Goal: Contribute content: Contribute content

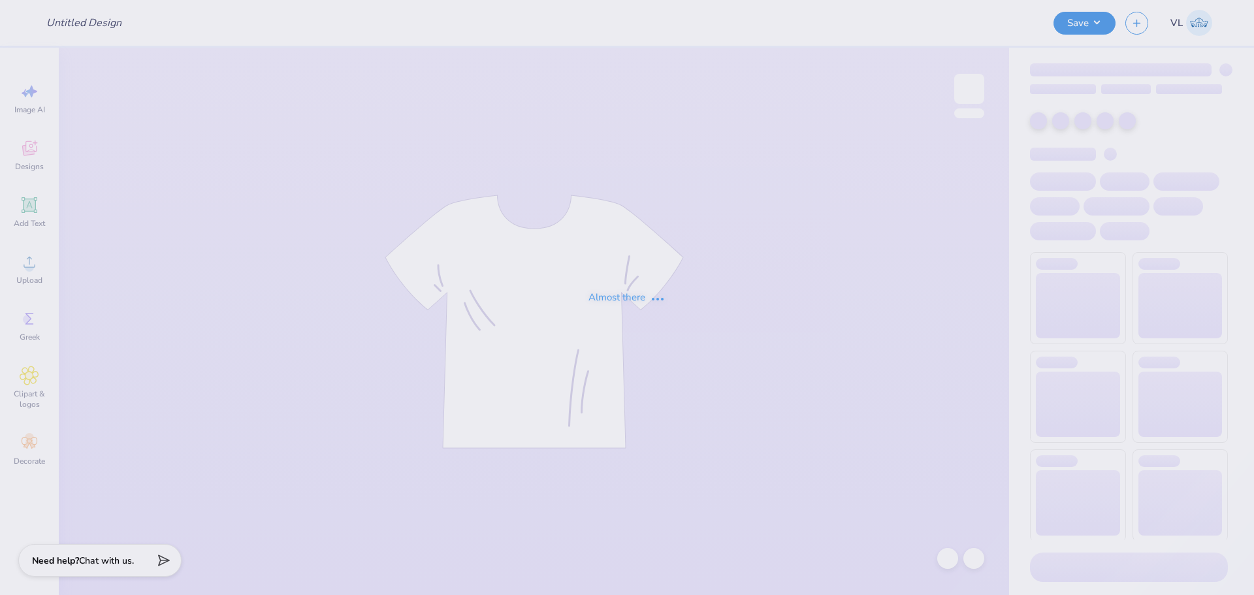
type input "Merch for STAQ"
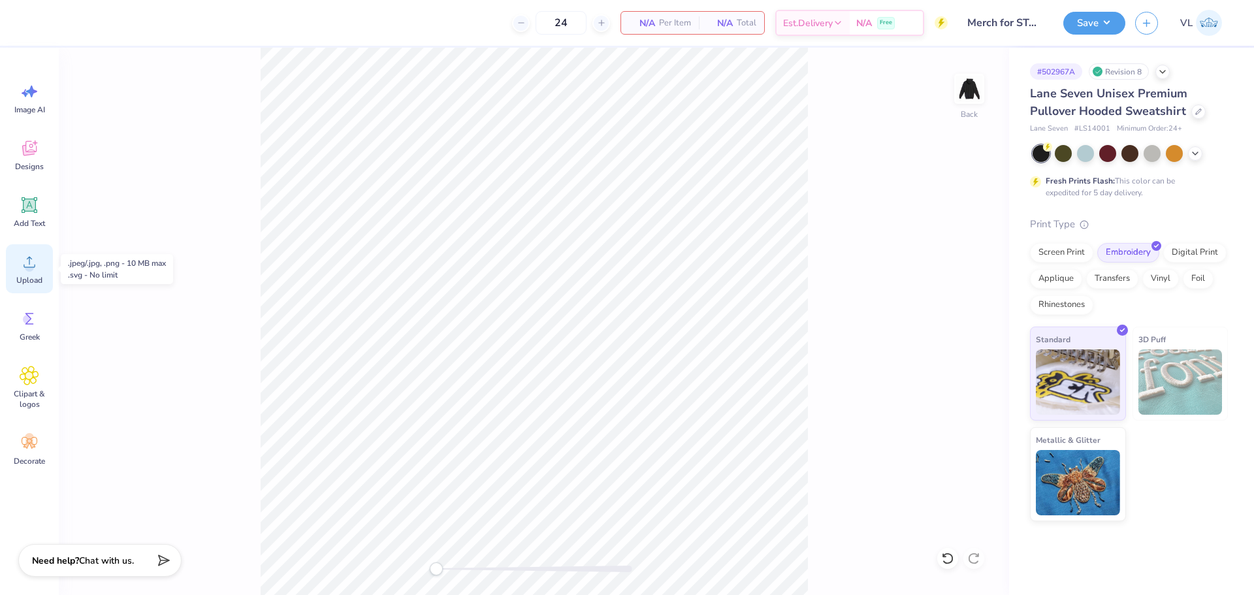
click at [33, 265] on circle at bounding box center [29, 267] width 9 height 9
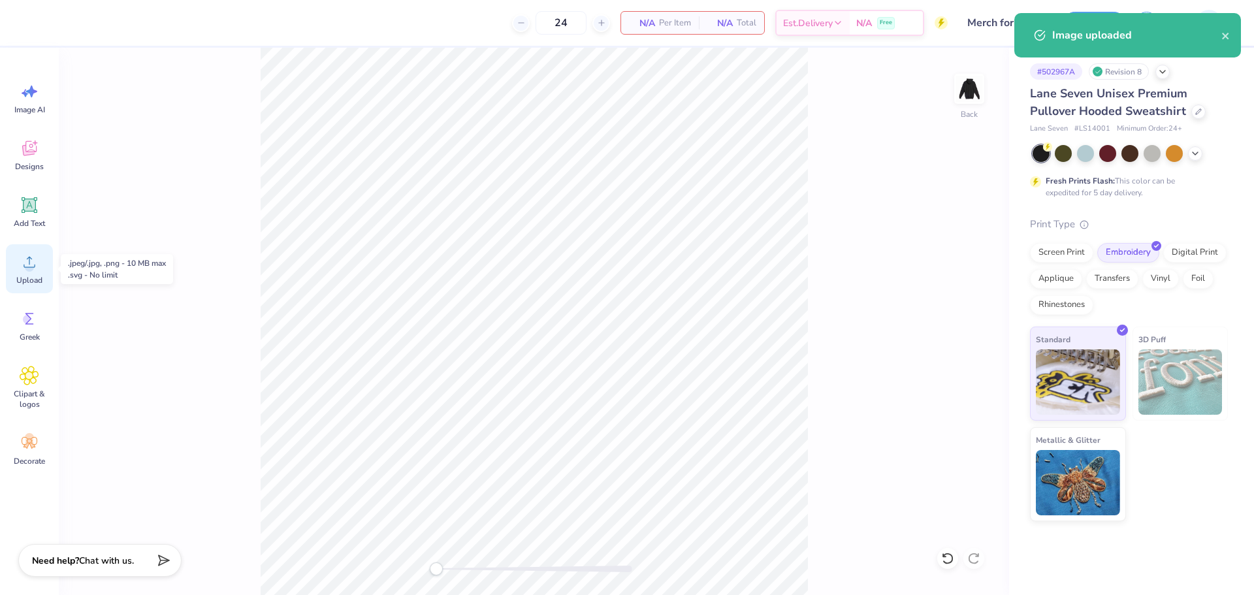
click at [31, 269] on circle at bounding box center [29, 267] width 9 height 9
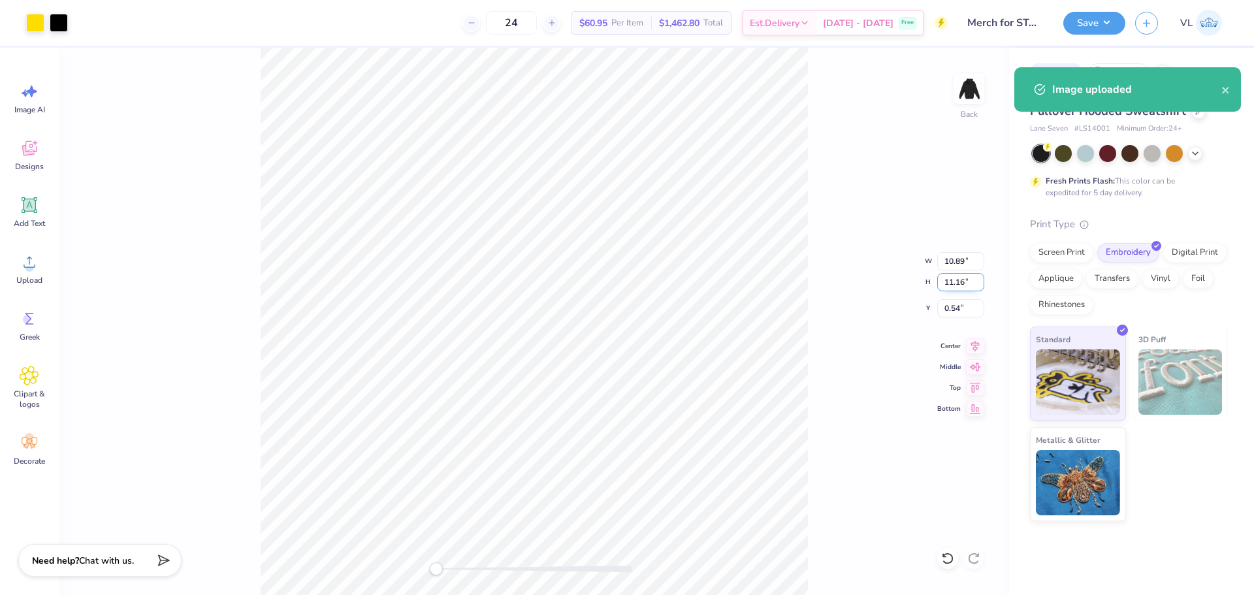
click at [962, 281] on input "11.16" at bounding box center [961, 282] width 47 height 18
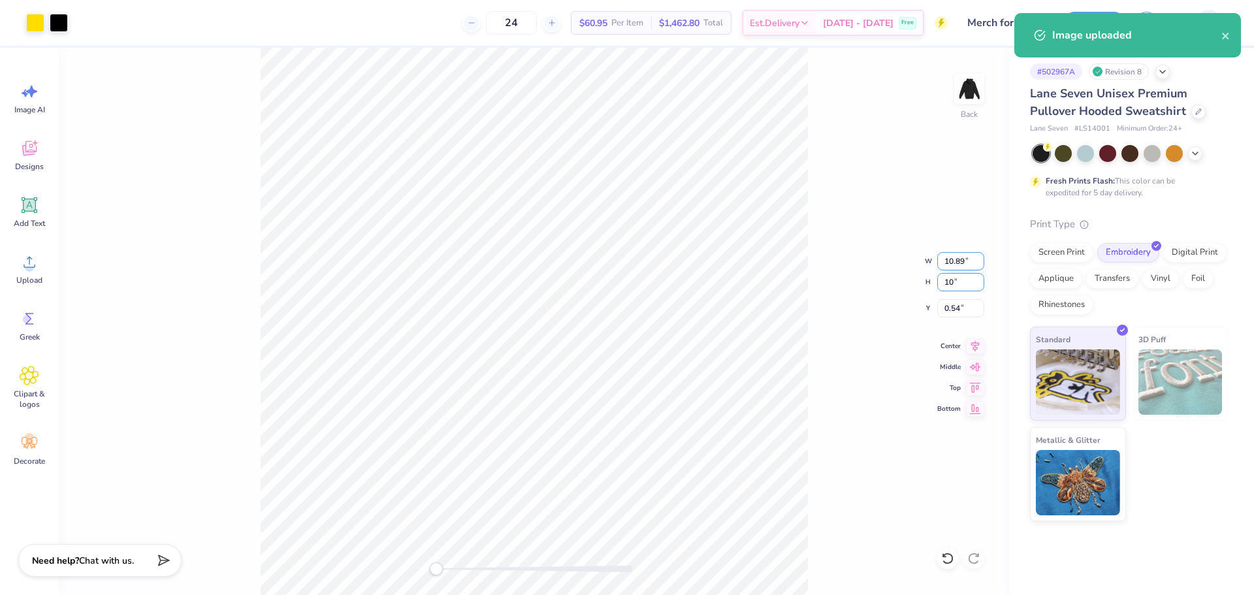
type input "10"
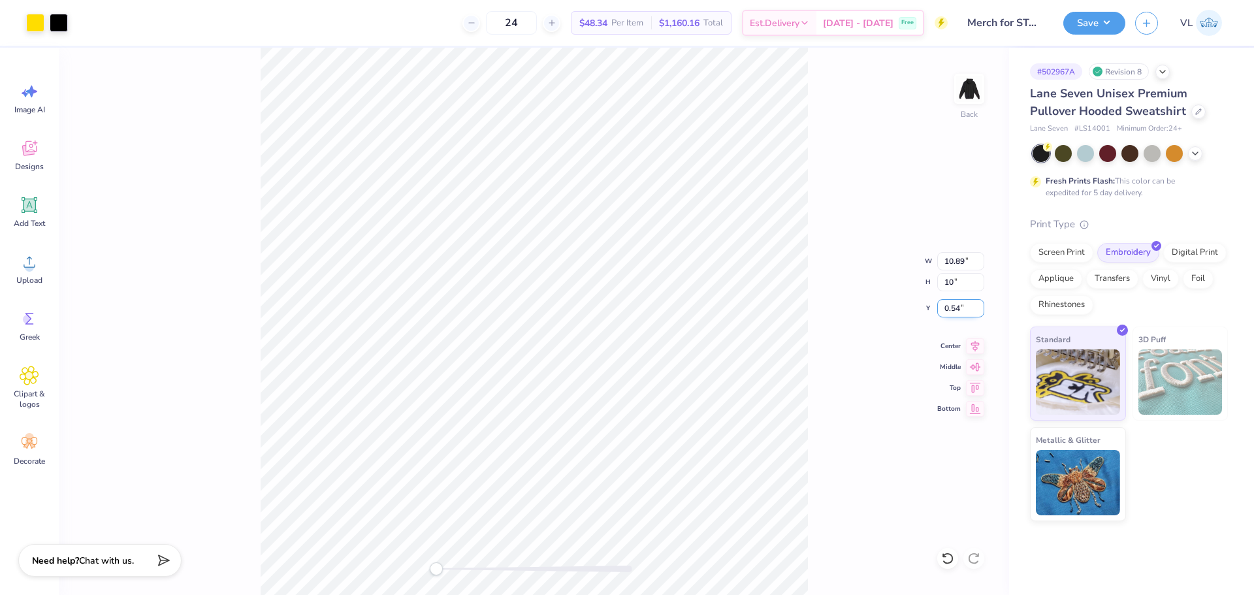
click at [960, 308] on input "0.54" at bounding box center [961, 308] width 47 height 18
type input "3"
click at [954, 278] on input "8.96" at bounding box center [961, 282] width 47 height 18
type input "10"
click at [957, 307] on input "0.54" at bounding box center [961, 308] width 47 height 18
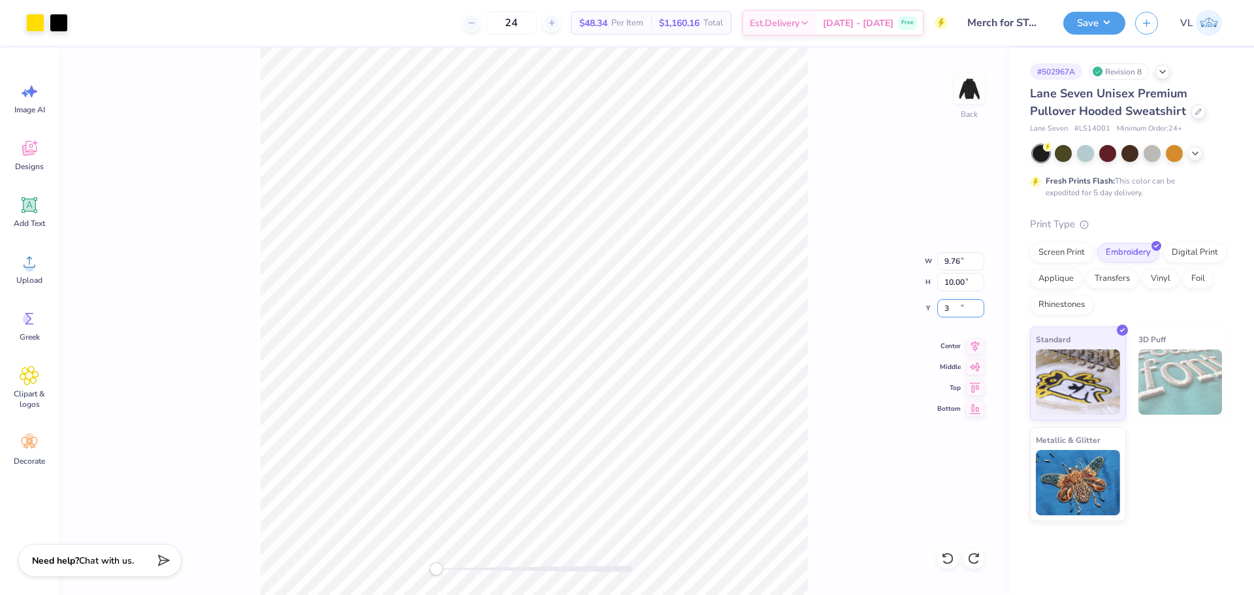
type input "3"
click at [810, 378] on div "Back W 9.76 9.76 " H 10.00 10.00 " Y 3 3 " Center Middle Top Bottom" at bounding box center [534, 322] width 951 height 548
click at [962, 312] on input "1.75" at bounding box center [961, 308] width 47 height 18
type input "1.5"
click at [973, 78] on img at bounding box center [969, 89] width 52 height 52
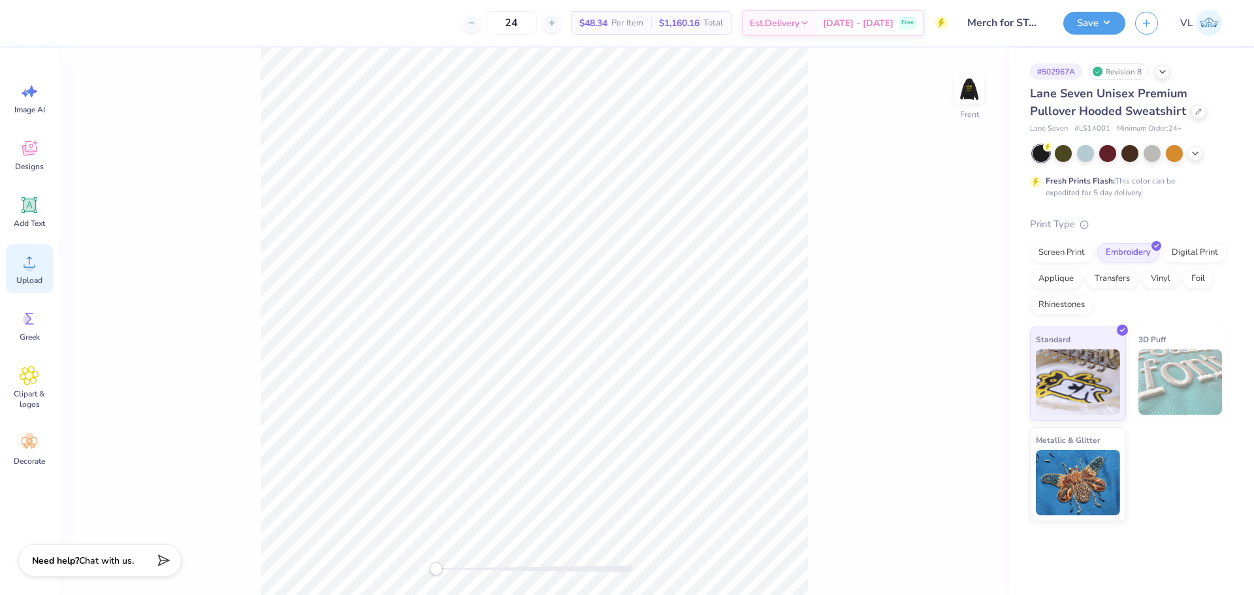
click at [42, 272] on div "Upload" at bounding box center [29, 268] width 47 height 49
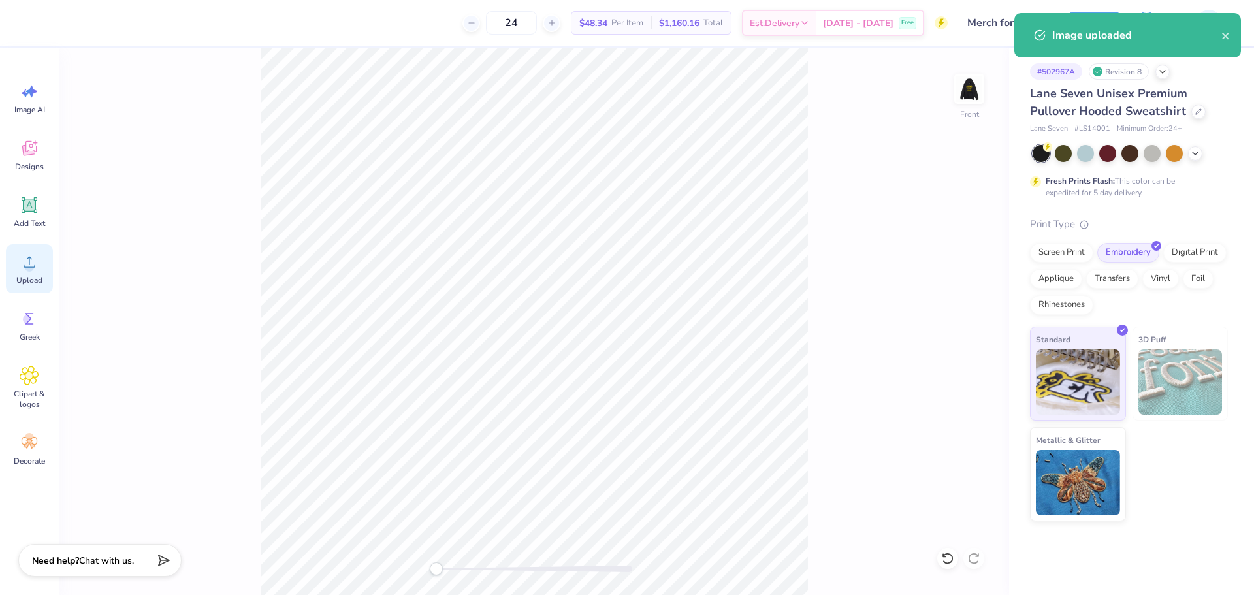
click at [42, 263] on div "Upload" at bounding box center [29, 268] width 47 height 49
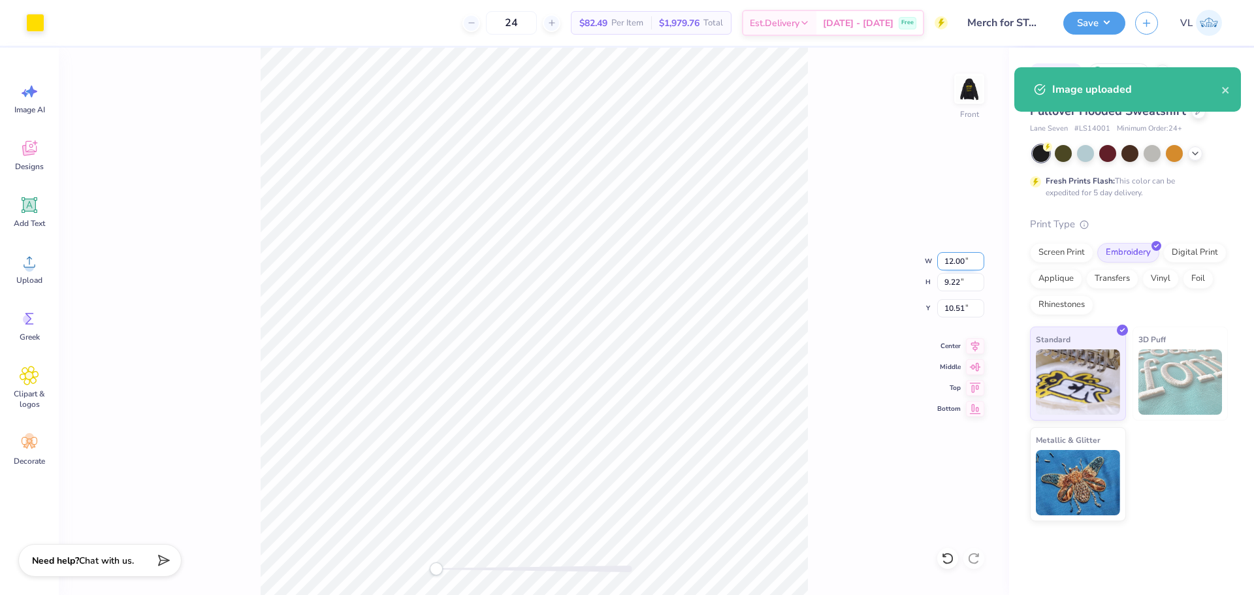
click at [953, 266] on input "12.00" at bounding box center [961, 261] width 47 height 18
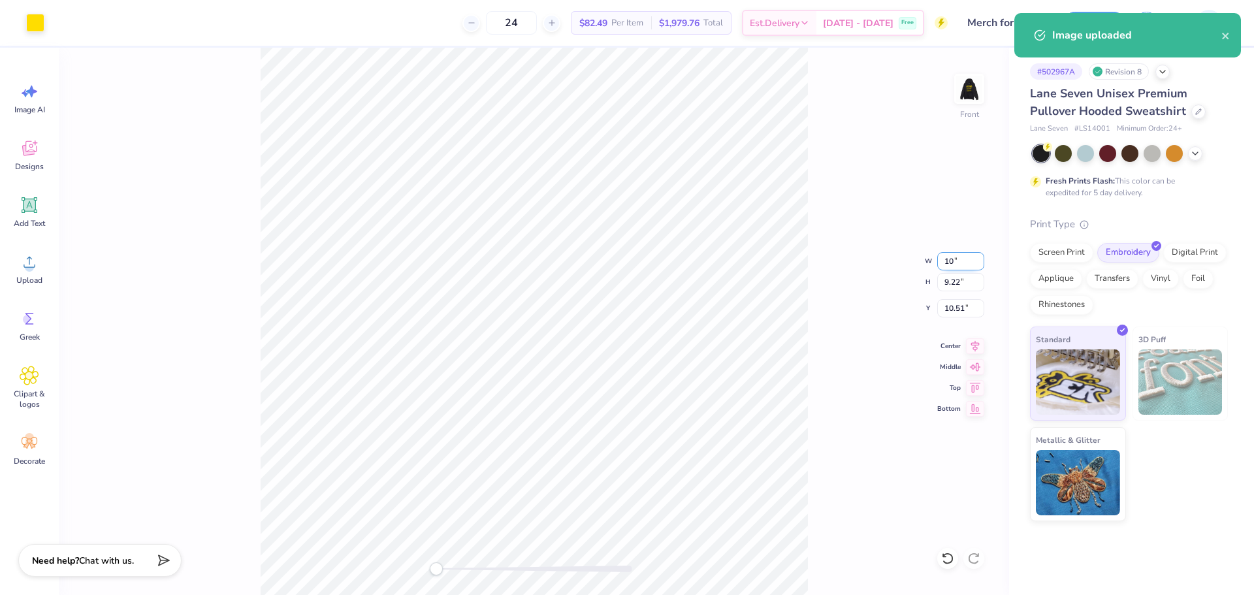
type input "10"
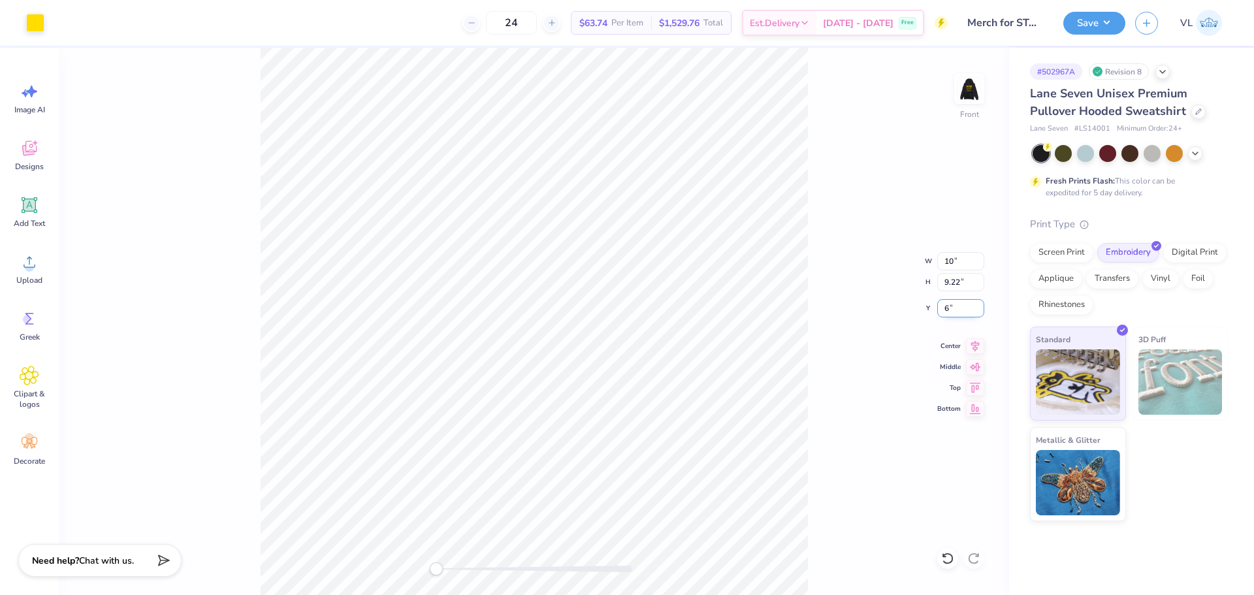
type input "6"
click at [956, 263] on input "8.33" at bounding box center [961, 261] width 47 height 18
type input "10"
drag, startPoint x: 934, startPoint y: 315, endPoint x: 975, endPoint y: 294, distance: 46.2
click at [940, 313] on div "Front W 10.00 10.00 " H 7.69 7.69 " Y 6.04 6.04 " Center Middle Top Bottom" at bounding box center [534, 322] width 951 height 548
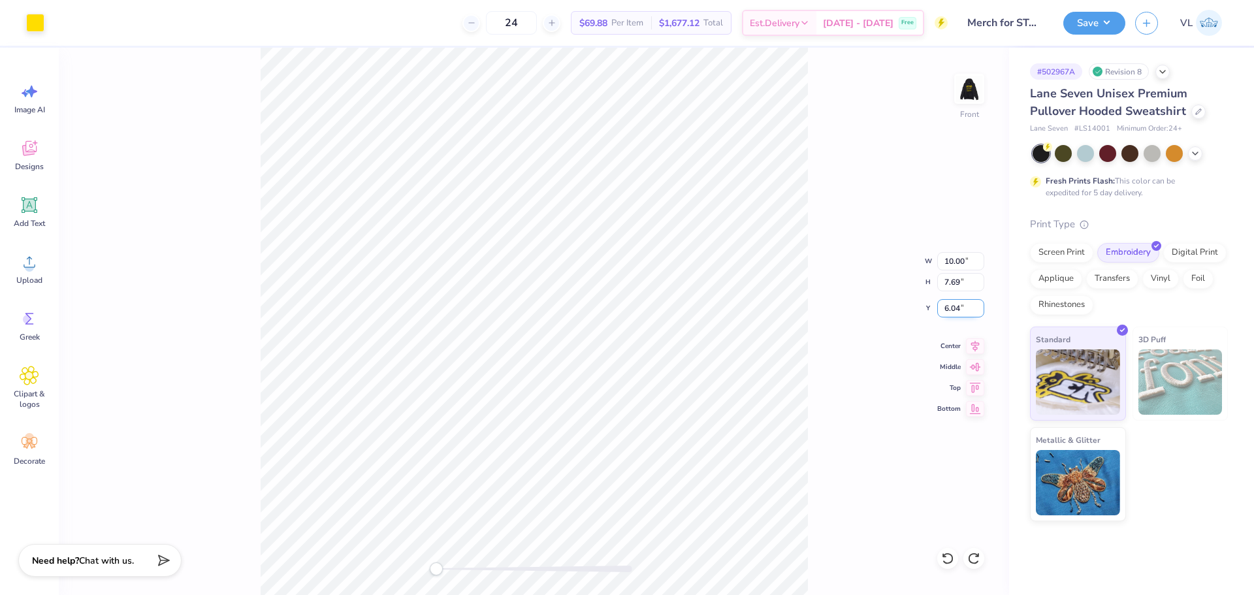
click at [957, 303] on input "6.04" at bounding box center [961, 308] width 47 height 18
type input "6"
click at [855, 127] on div "Front W 10.00 10.00 " H 7.69 7.69 " Y 6.00 6.00 " Center Middle Top Bottom" at bounding box center [534, 322] width 951 height 548
click at [1117, 18] on button "Save" at bounding box center [1095, 21] width 62 height 23
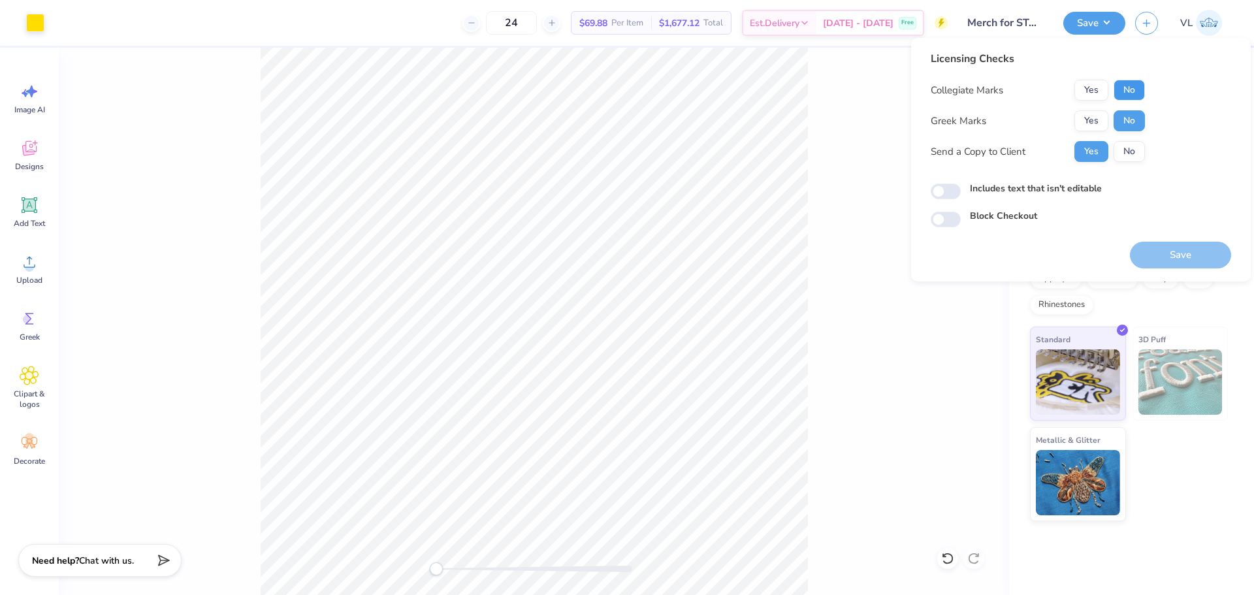
click at [1130, 91] on button "No" at bounding box center [1129, 90] width 31 height 21
click at [1166, 255] on button "Save" at bounding box center [1180, 255] width 101 height 27
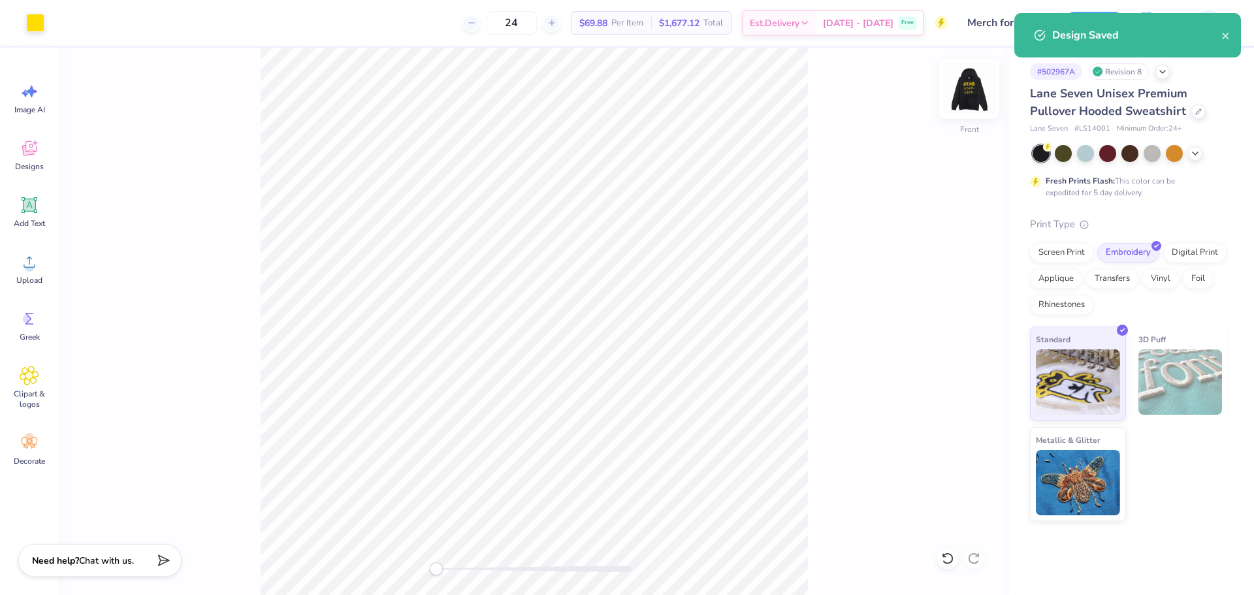
click at [974, 84] on img at bounding box center [969, 89] width 52 height 52
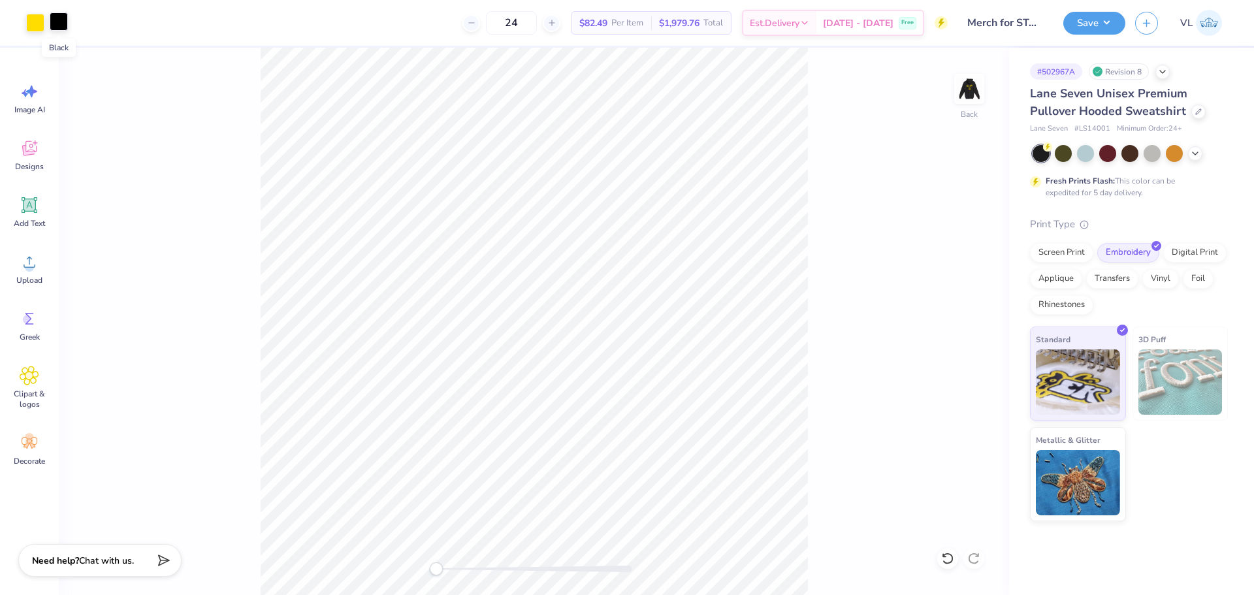
click at [59, 26] on div at bounding box center [59, 21] width 18 height 18
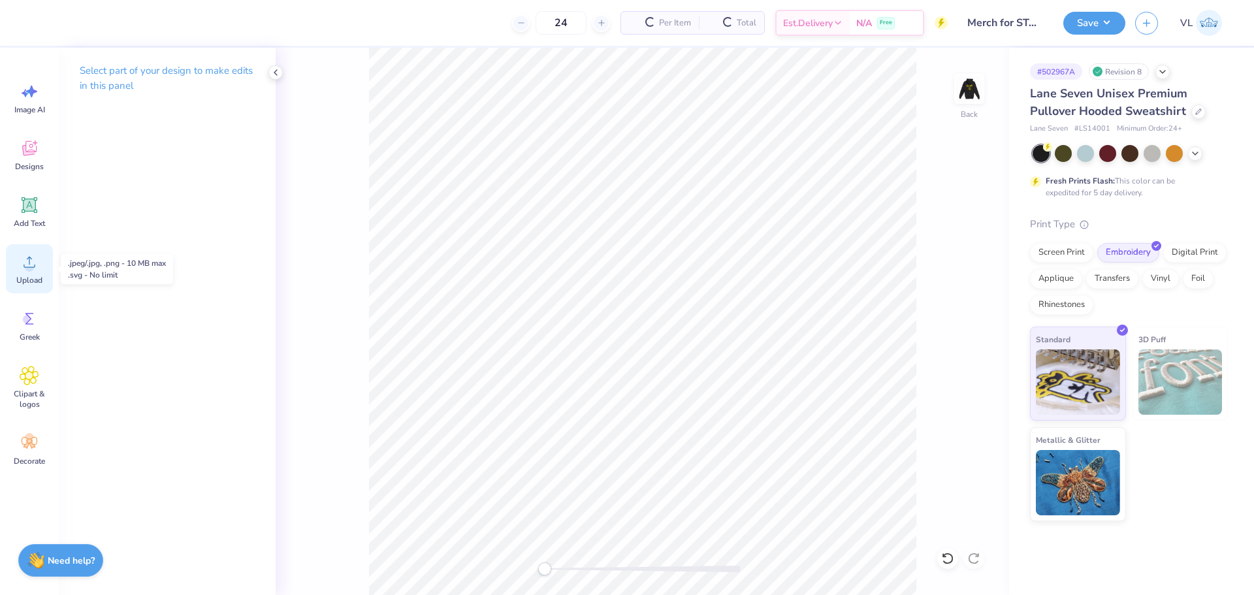
click at [45, 270] on div "Upload" at bounding box center [29, 268] width 47 height 49
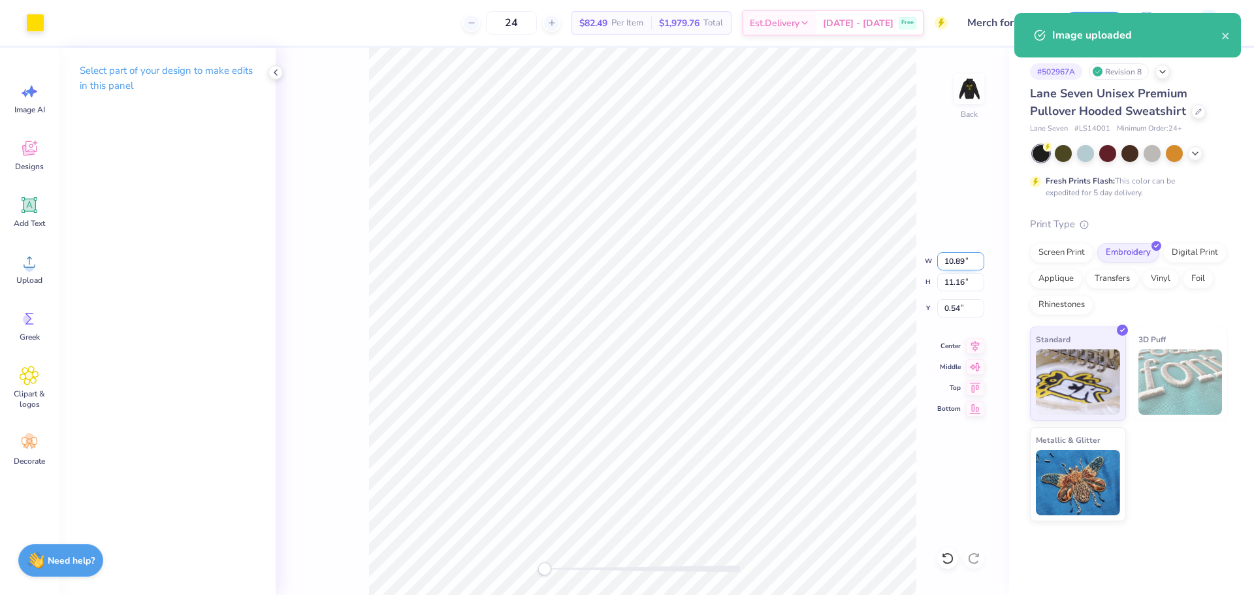
click at [950, 267] on input "10.89" at bounding box center [961, 261] width 47 height 18
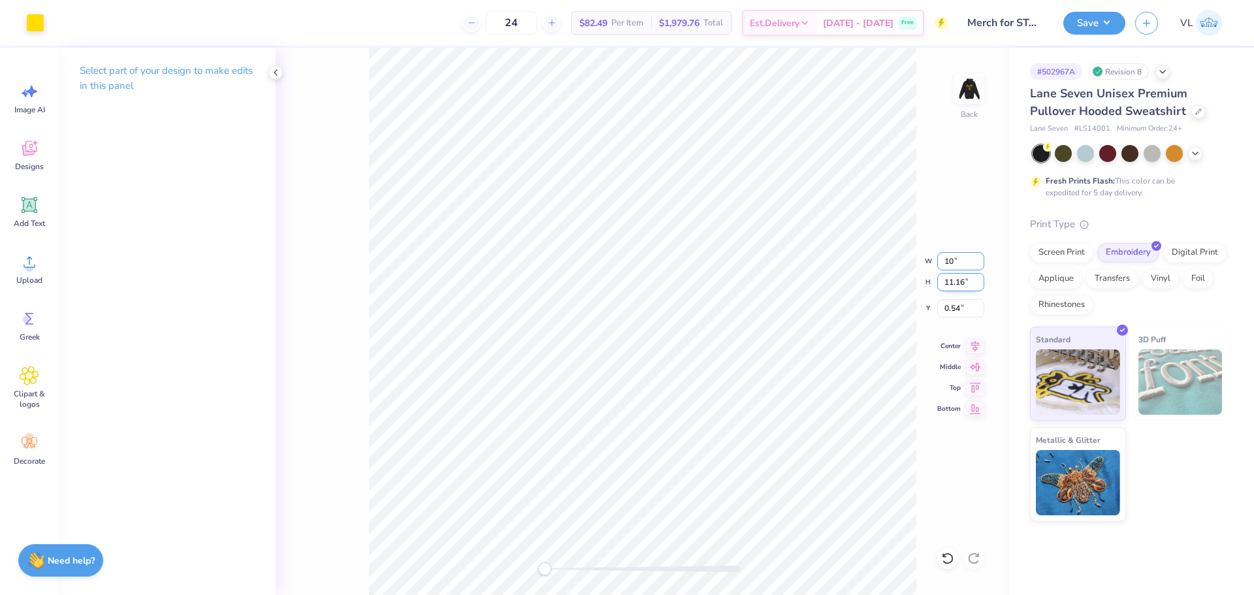
type input "10"
click at [968, 277] on input "11.16" at bounding box center [961, 282] width 47 height 18
type input "10"
click at [962, 278] on input "7.55" at bounding box center [961, 282] width 47 height 18
type input "10"
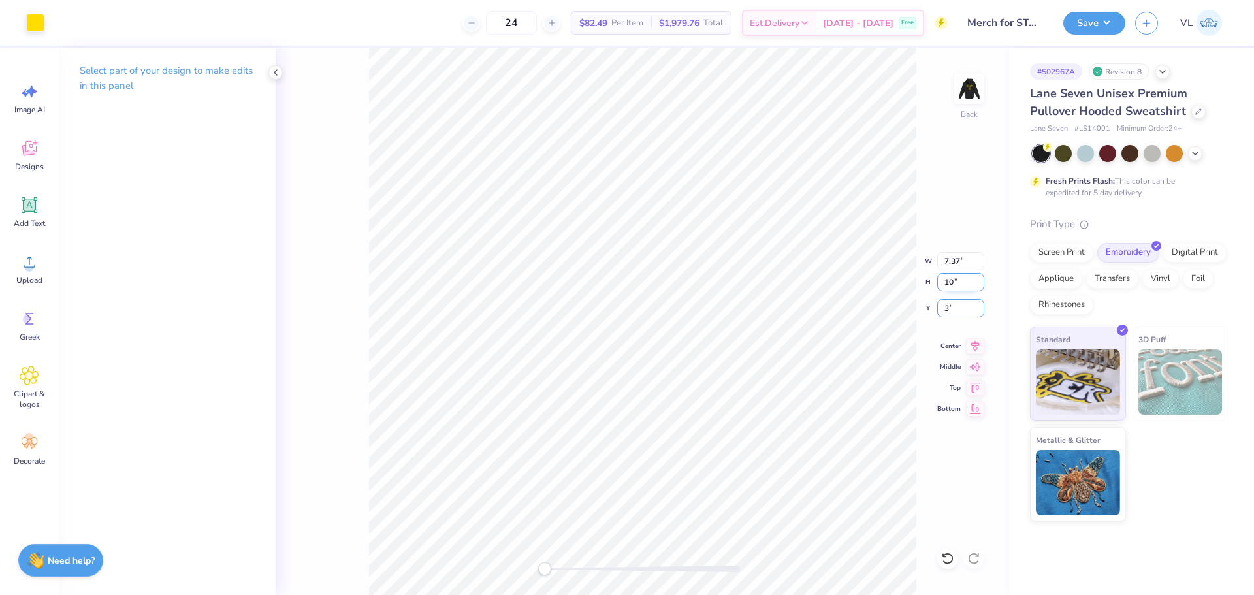
type input "3"
click at [960, 286] on input "11.16" at bounding box center [961, 282] width 47 height 18
type input "10"
type input "3"
click at [955, 282] on input "8.96" at bounding box center [961, 282] width 47 height 18
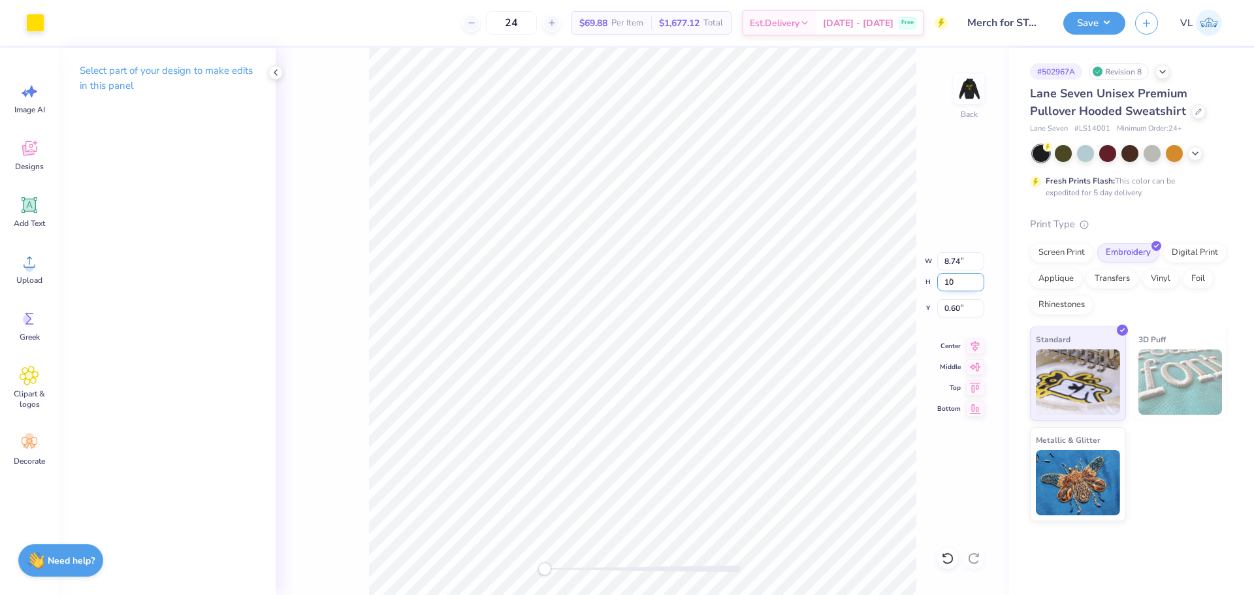
type input "10"
click at [959, 303] on input "0.54" at bounding box center [961, 308] width 47 height 18
type input "3"
click at [964, 303] on input "1.75" at bounding box center [961, 308] width 47 height 18
type input "1.5"
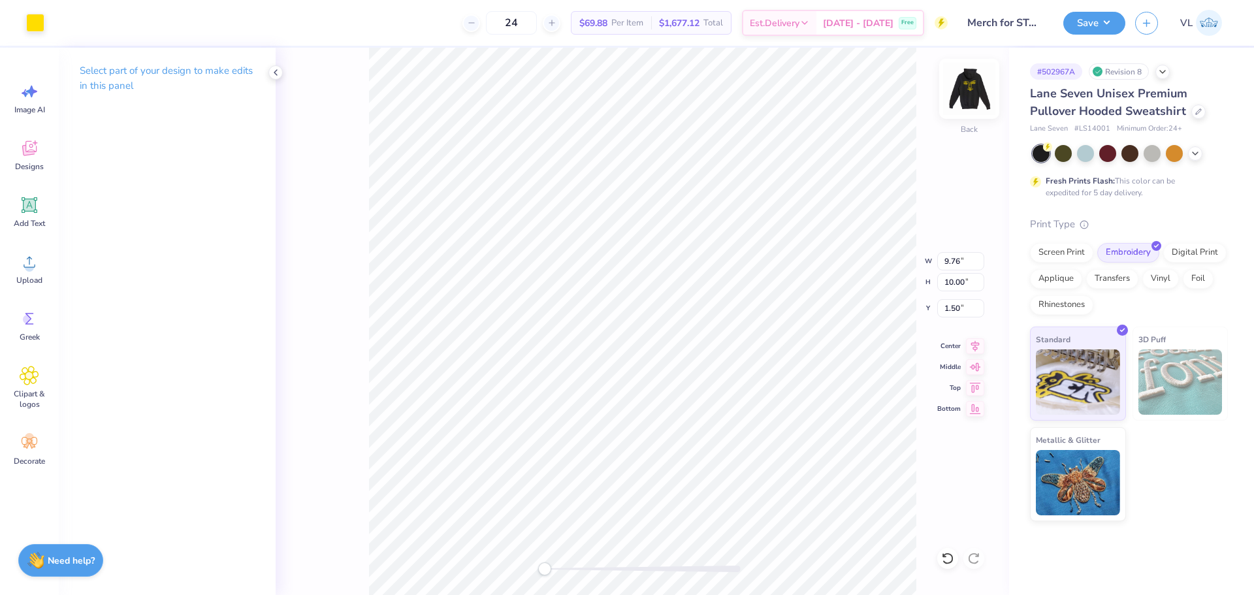
click at [970, 84] on img at bounding box center [969, 89] width 52 height 52
click at [1088, 27] on button "Save" at bounding box center [1095, 21] width 62 height 23
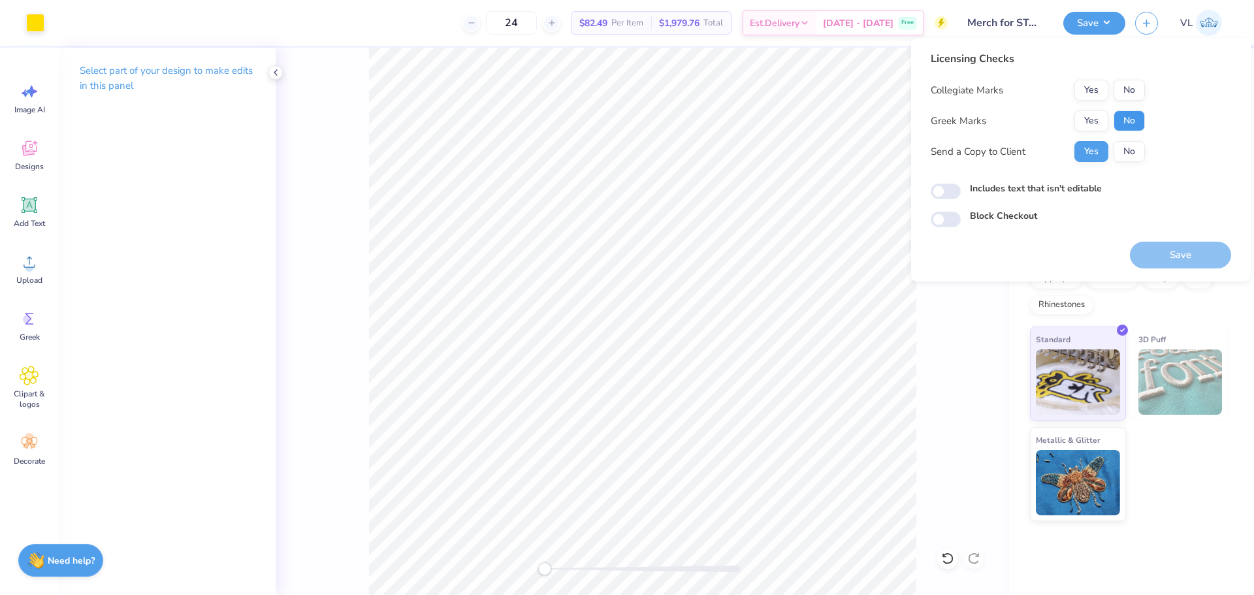
click at [1122, 110] on button "No" at bounding box center [1129, 120] width 31 height 21
click at [1128, 88] on button "No" at bounding box center [1129, 90] width 31 height 21
click at [1171, 254] on button "Save" at bounding box center [1180, 255] width 101 height 27
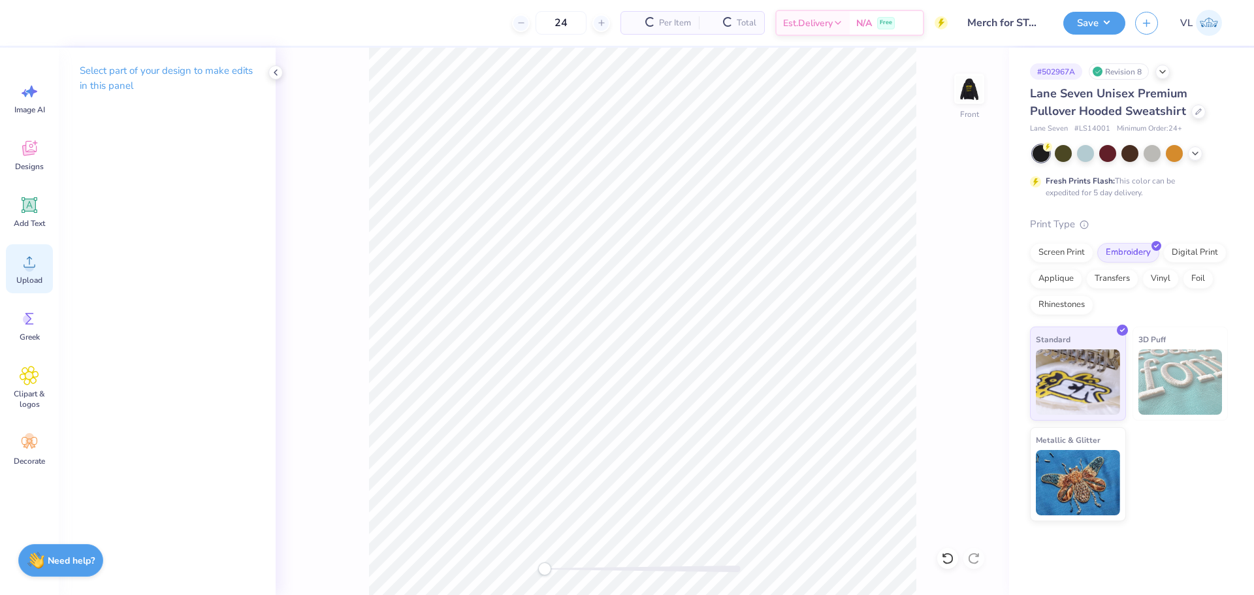
click at [35, 268] on icon at bounding box center [30, 262] width 20 height 20
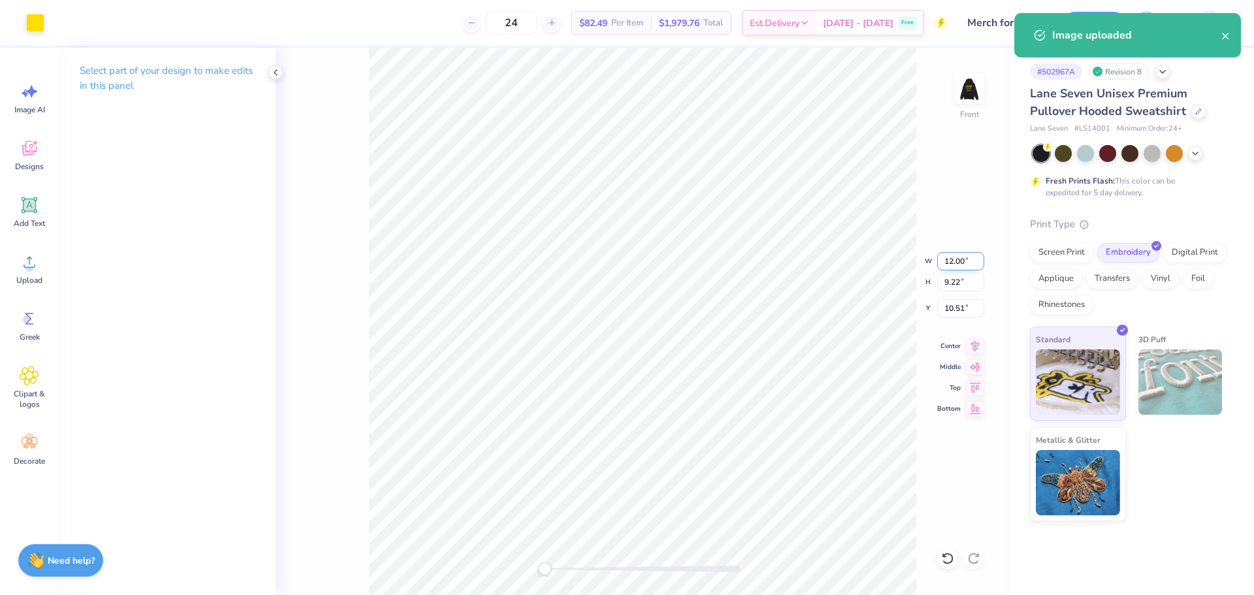
click at [962, 267] on input "12.00" at bounding box center [961, 261] width 47 height 18
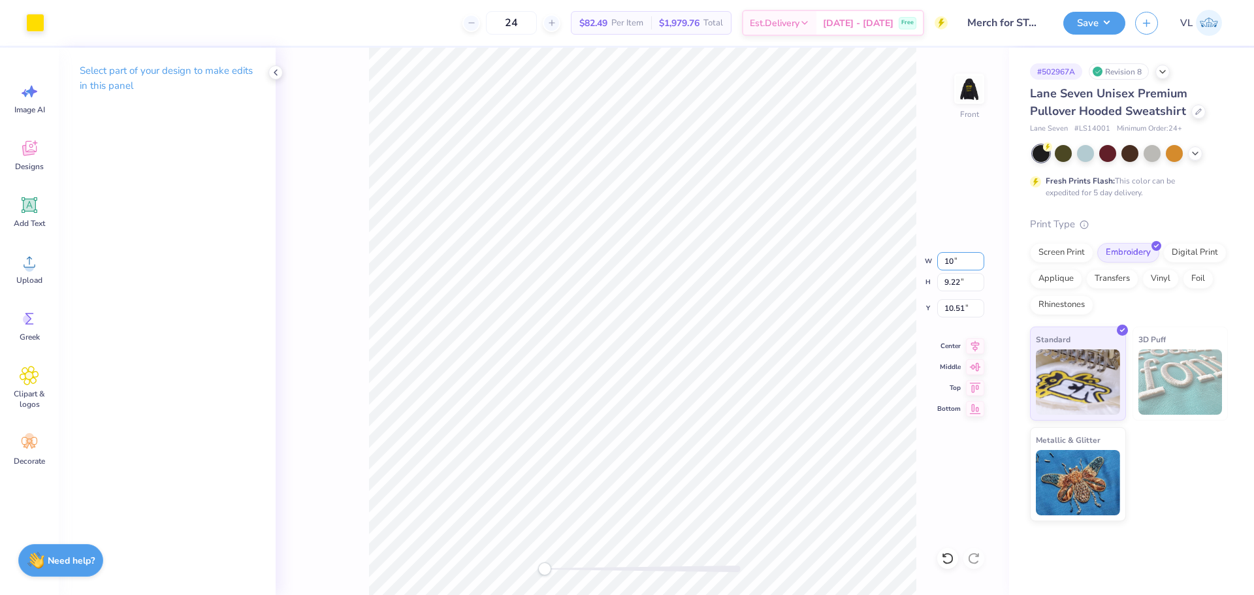
type input "10"
click at [962, 259] on input "8.33" at bounding box center [961, 261] width 47 height 18
type input "10"
click at [965, 264] on input "12.00" at bounding box center [961, 261] width 47 height 18
type input "10"
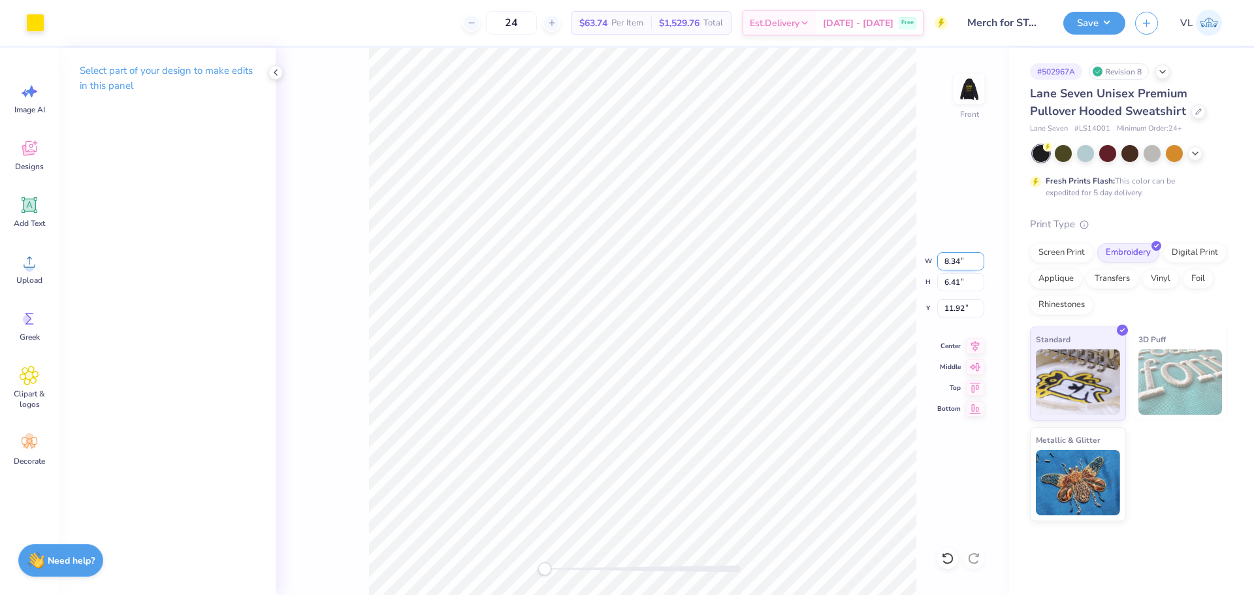
click at [952, 258] on input "8.34" at bounding box center [961, 261] width 47 height 18
type input "10"
click at [967, 302] on input "11.92" at bounding box center [961, 308] width 47 height 18
type input "6"
click at [964, 301] on input "6.00" at bounding box center [961, 308] width 47 height 18
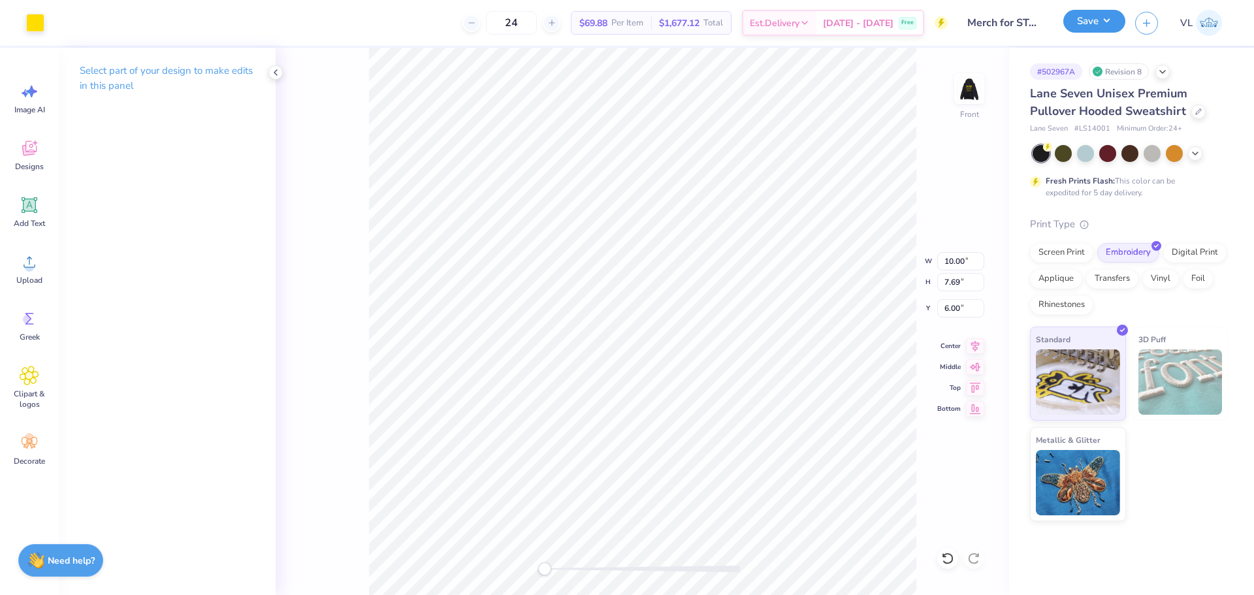
click at [1118, 18] on button "Save" at bounding box center [1095, 21] width 62 height 23
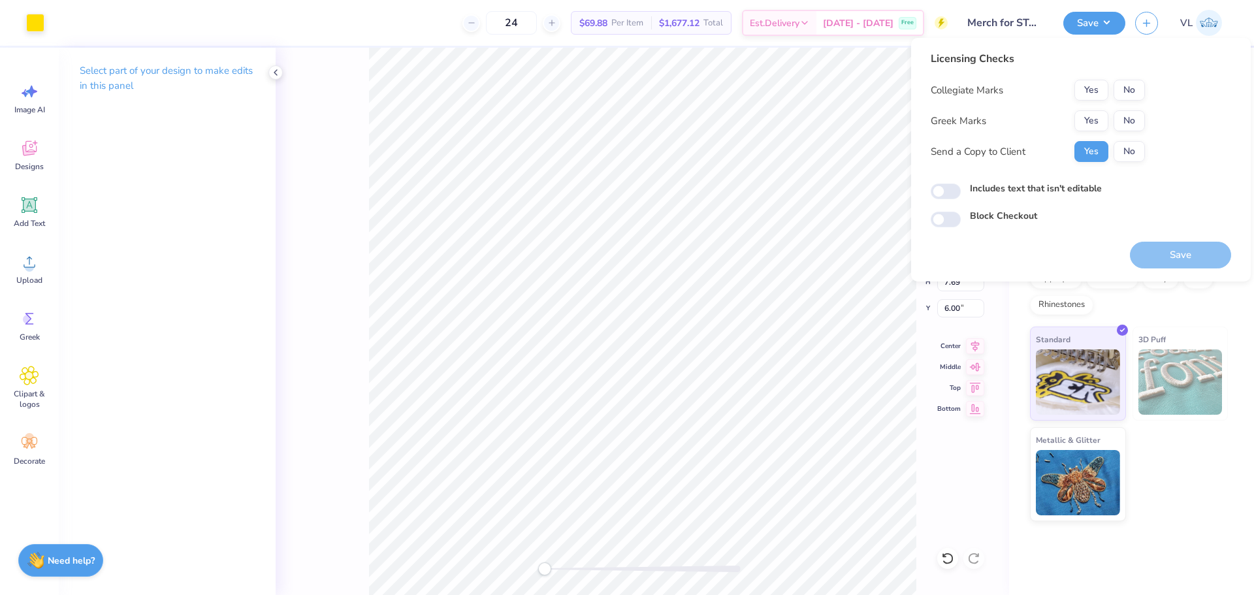
click at [1137, 110] on div "Collegiate Marks Yes No Greek Marks Yes No Send a Copy to Client Yes No" at bounding box center [1038, 121] width 214 height 82
click at [1139, 86] on button "No" at bounding box center [1129, 90] width 31 height 21
click at [1136, 116] on button "No" at bounding box center [1129, 120] width 31 height 21
click at [1166, 240] on div "Save" at bounding box center [1180, 247] width 101 height 41
click at [1171, 259] on button "Save" at bounding box center [1180, 255] width 101 height 27
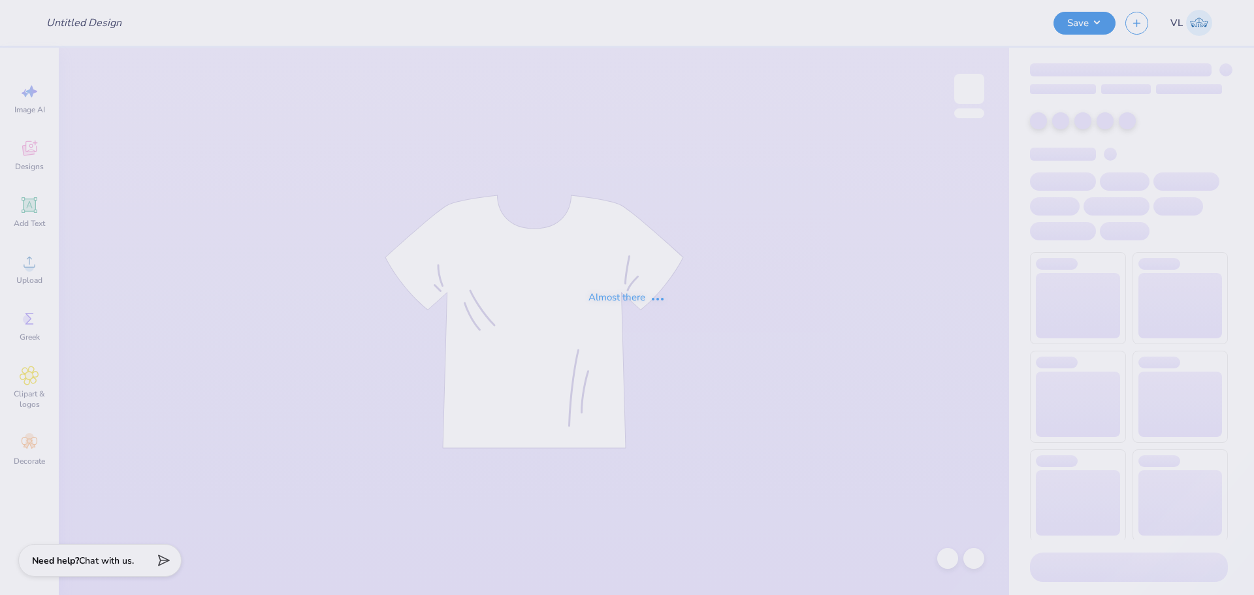
type input "Merch for STAQ"
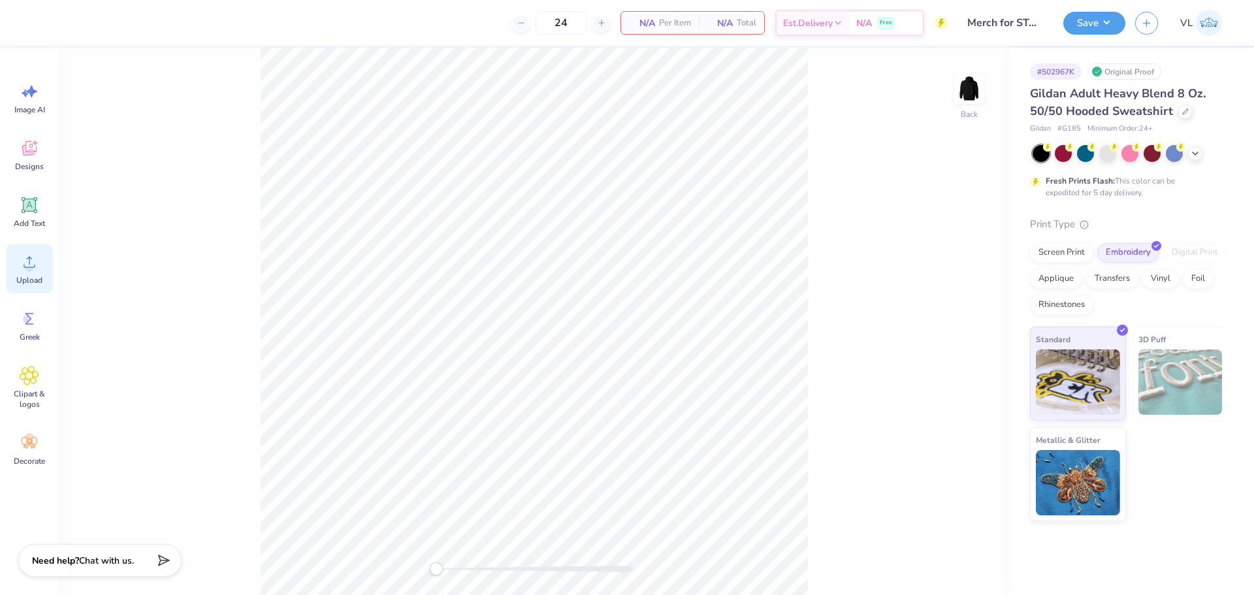
click at [31, 269] on circle at bounding box center [29, 267] width 9 height 9
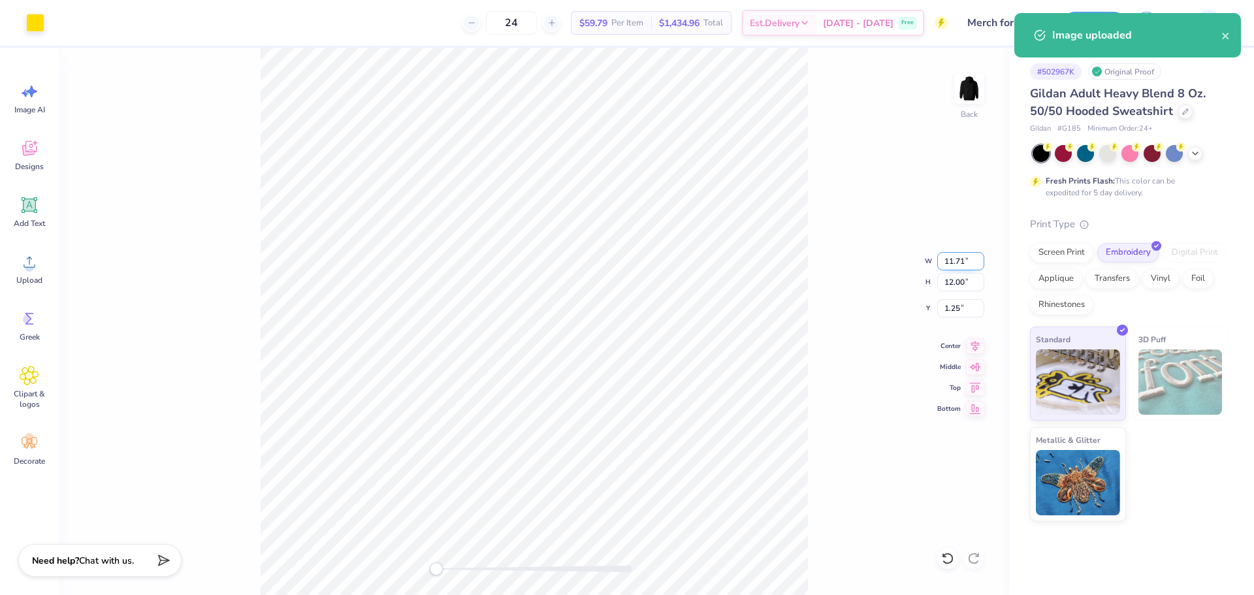
click at [951, 260] on input "11.71" at bounding box center [961, 261] width 47 height 18
type input "1"
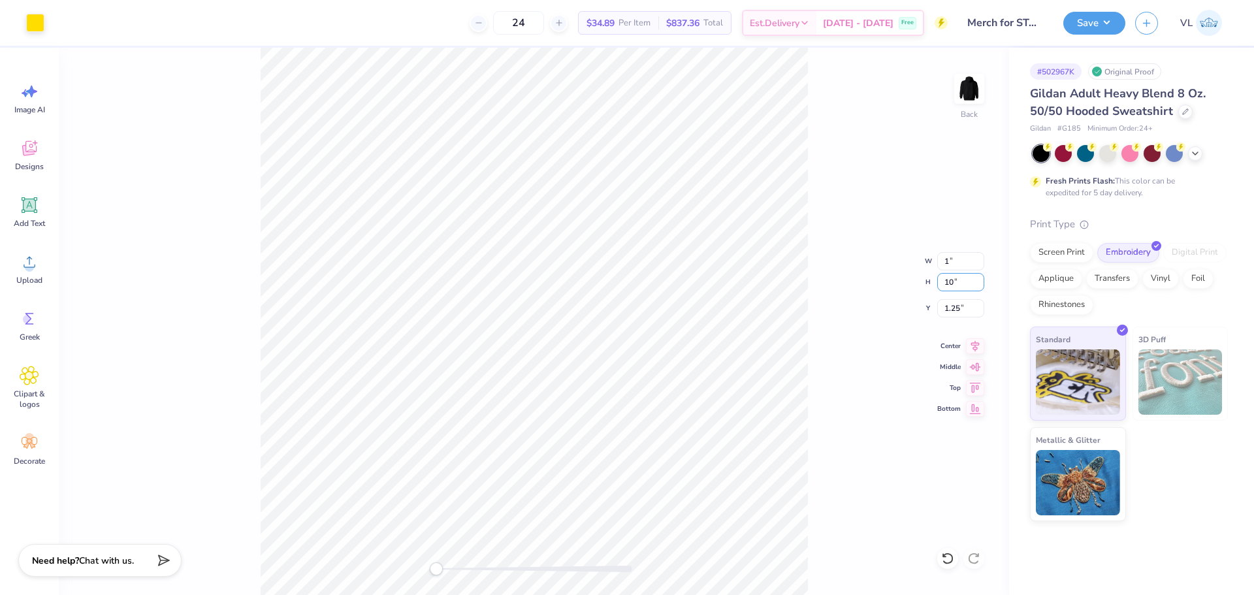
type input "10"
click at [975, 284] on input "0.05" at bounding box center [961, 282] width 47 height 18
click at [968, 283] on input "0.05" at bounding box center [961, 282] width 47 height 18
type input "10"
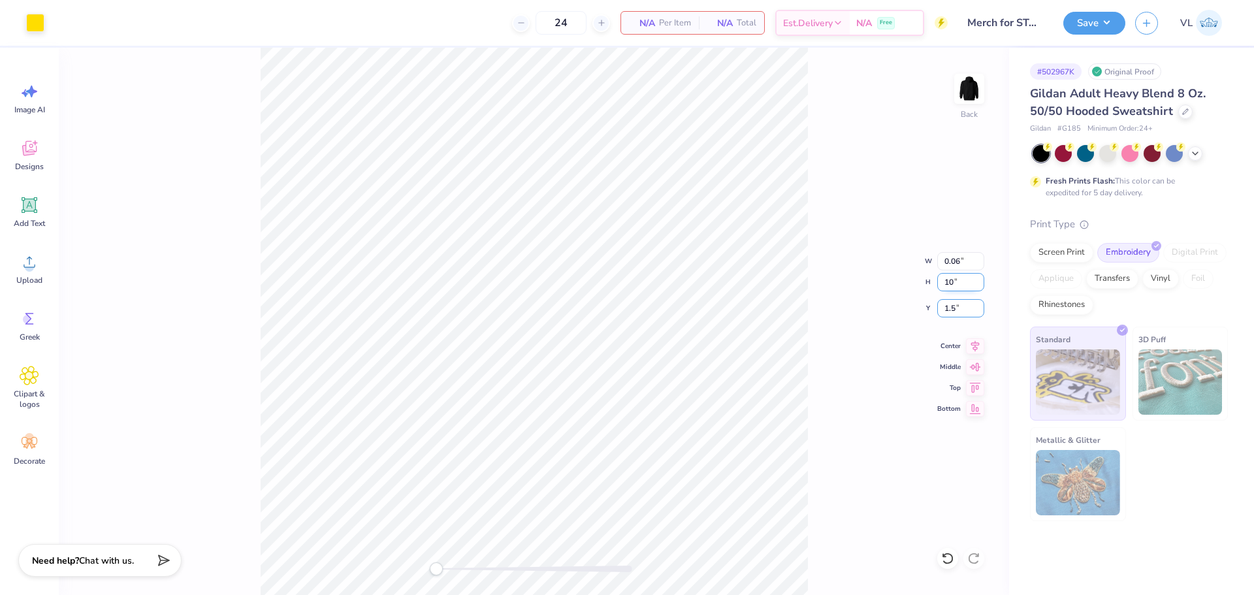
type input "1.5"
click at [962, 284] on input "13.24" at bounding box center [961, 282] width 47 height 18
type input "10"
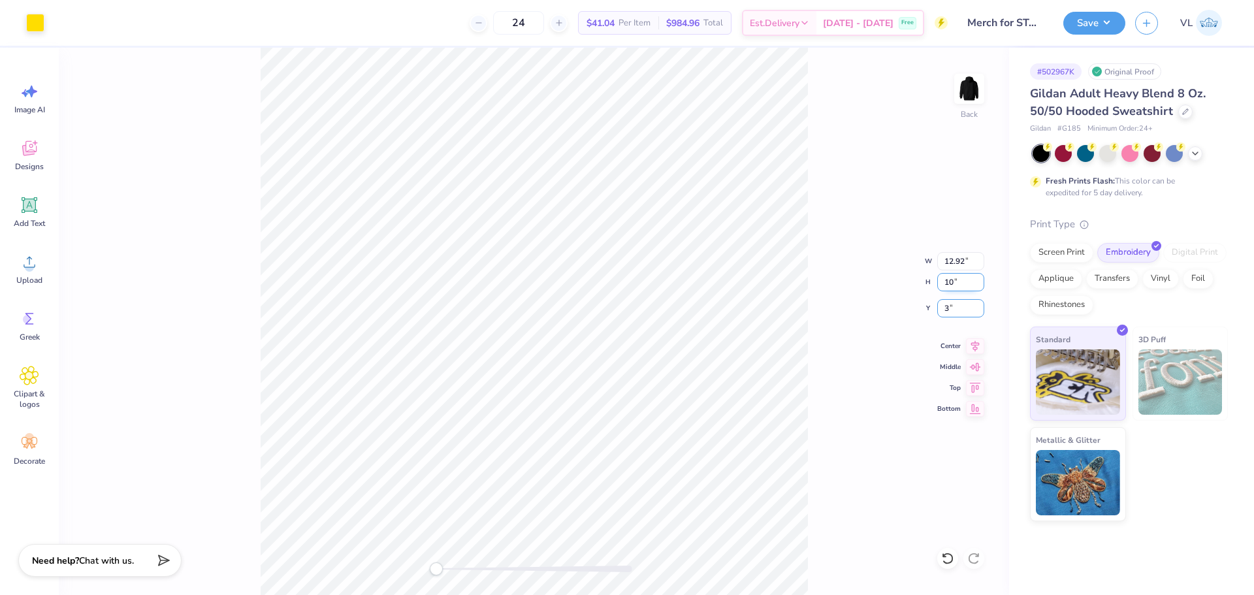
type input "3"
click at [959, 286] on input "10" at bounding box center [961, 282] width 47 height 18
type input "10"
click at [959, 286] on input "10" at bounding box center [961, 282] width 47 height 18
type input "5.56"
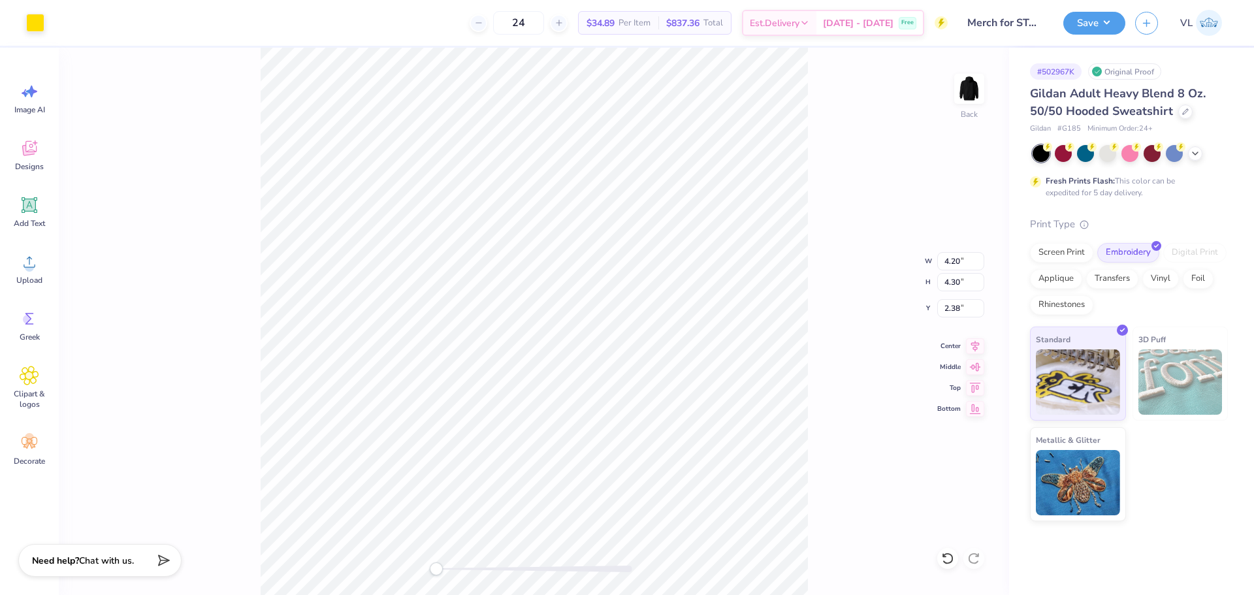
type input "5.70"
type input "1.68"
click at [957, 286] on input "5.70" at bounding box center [961, 282] width 47 height 18
click at [953, 278] on input "10.24" at bounding box center [961, 282] width 47 height 18
type input "10"
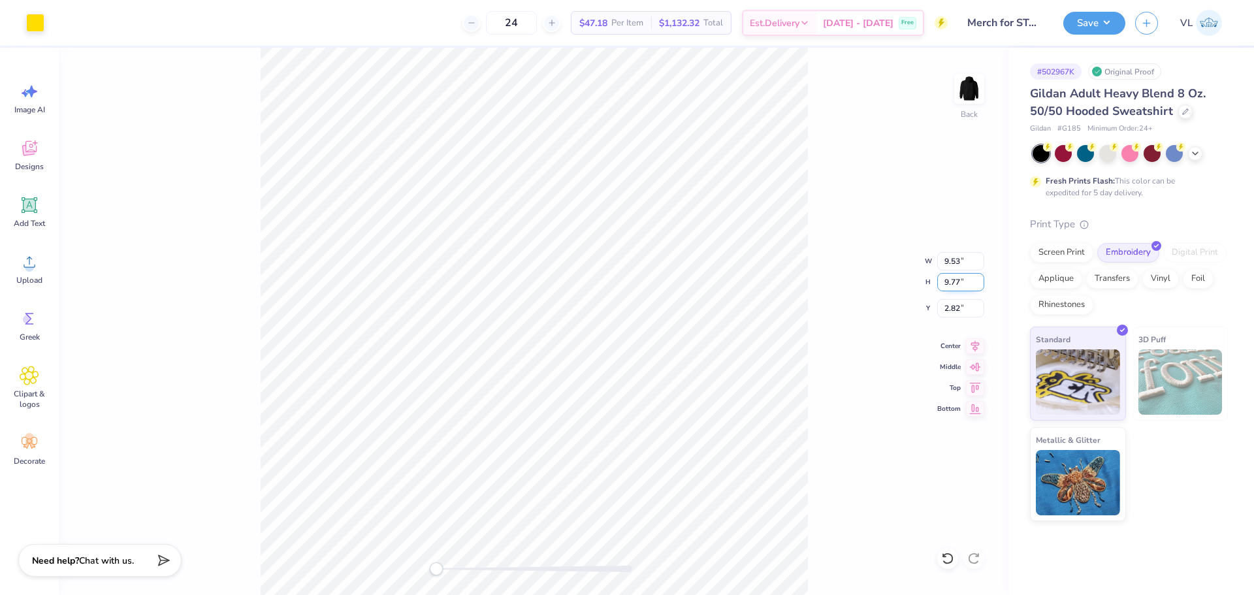
click at [962, 281] on input "9.77" at bounding box center [961, 282] width 47 height 18
type input "10"
type input "3"
click at [901, 360] on div "Back W 9.53 9.53 " H 10 10 " Y 3 3 " Center Middle Top Bottom" at bounding box center [534, 322] width 951 height 548
click at [393, 189] on div "Back" at bounding box center [534, 322] width 951 height 548
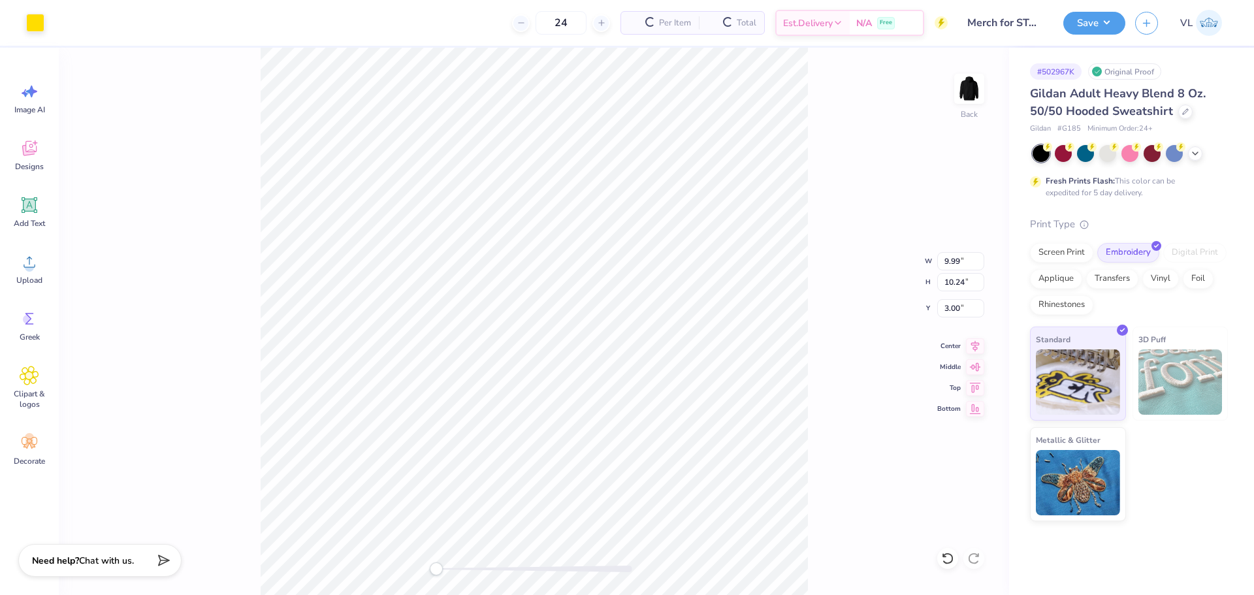
click at [870, 332] on div "Back W 9.99 9.99 " H 10.24 10.24 " Y 3.00 3.00 " Center Middle Top Bottom" at bounding box center [534, 322] width 951 height 548
click at [959, 95] on img at bounding box center [969, 89] width 52 height 52
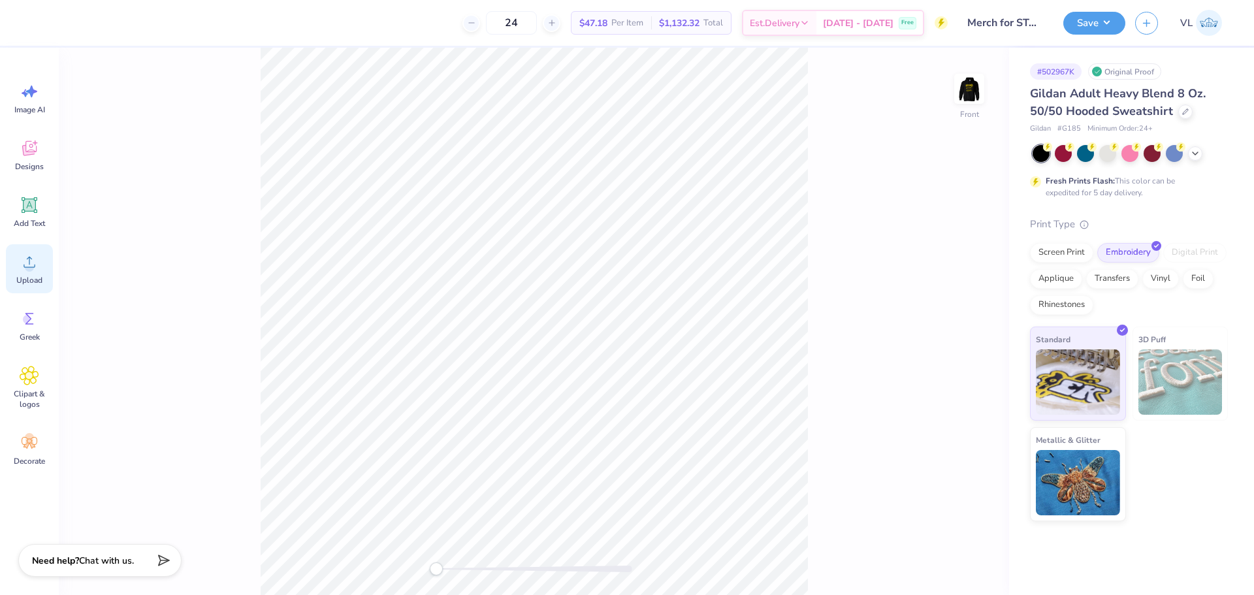
click at [26, 268] on circle at bounding box center [29, 267] width 9 height 9
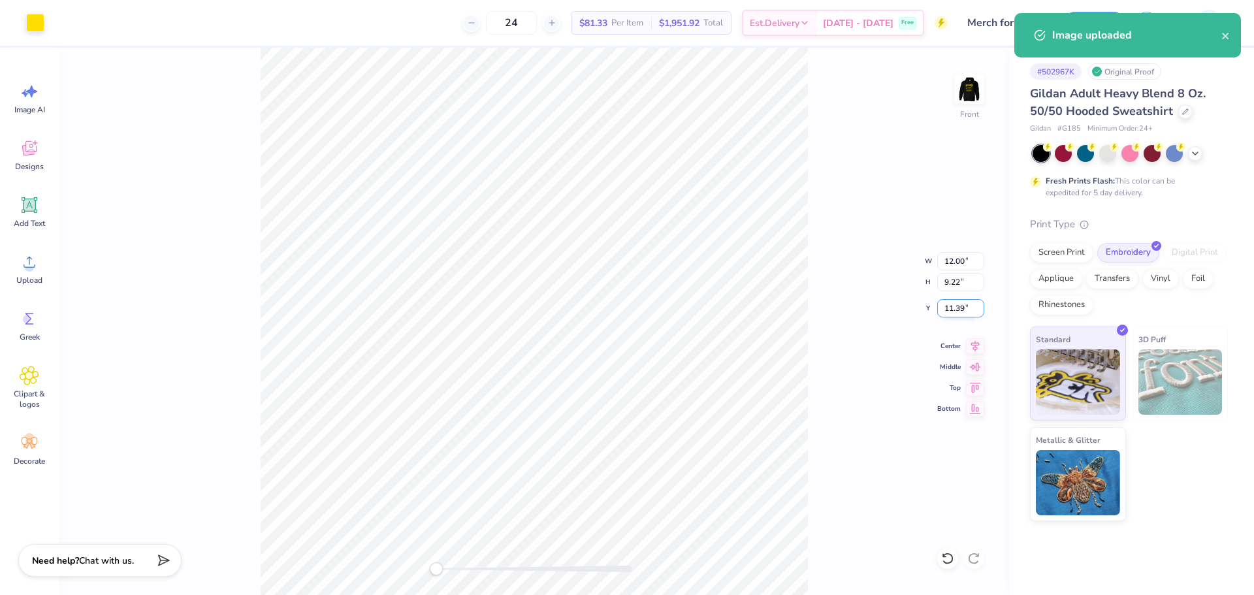
click at [957, 301] on input "11.39" at bounding box center [961, 308] width 47 height 18
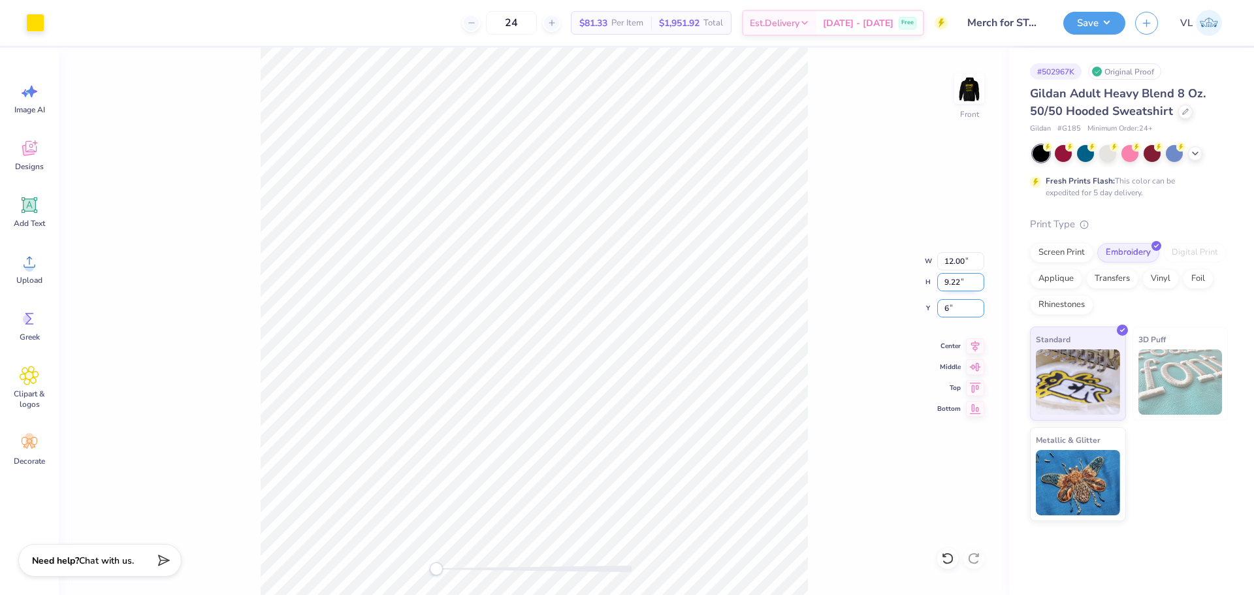
type input "6"
click at [957, 259] on input "12.00" at bounding box center [961, 261] width 47 height 18
click at [955, 257] on input "10" at bounding box center [961, 261] width 47 height 18
type input "10"
click at [968, 258] on input "5.79" at bounding box center [961, 261] width 47 height 18
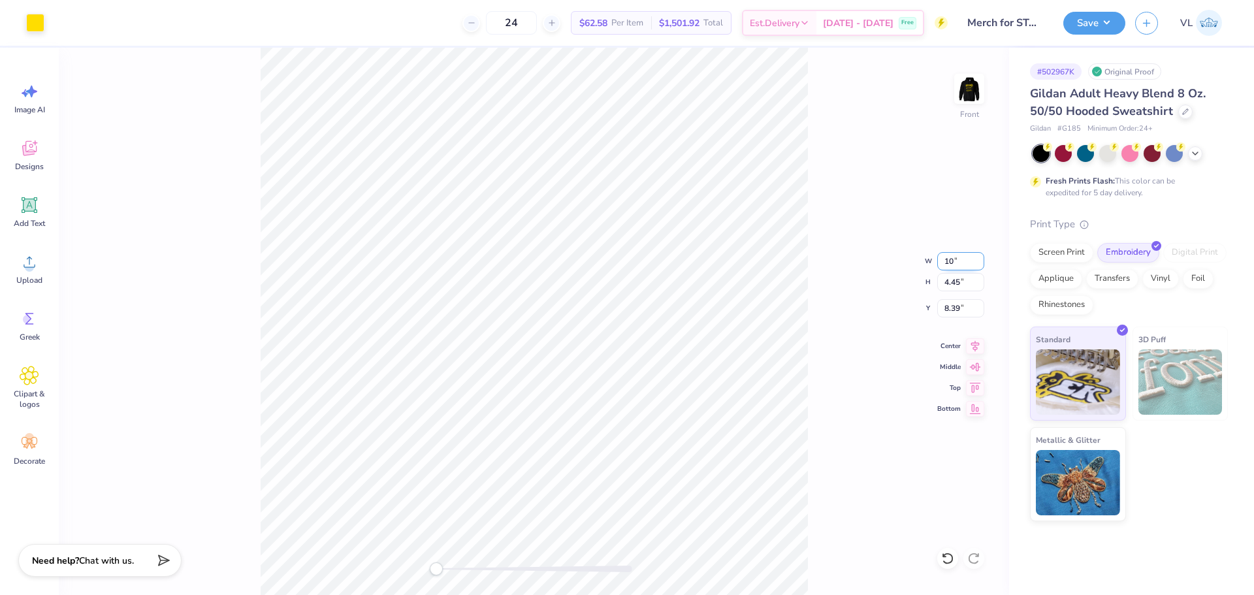
type input "10"
click at [372, 127] on div "Front" at bounding box center [534, 322] width 951 height 548
click at [948, 273] on input "5.34" at bounding box center [961, 282] width 47 height 18
click at [952, 267] on input "6.95" at bounding box center [961, 261] width 47 height 18
type input "10"
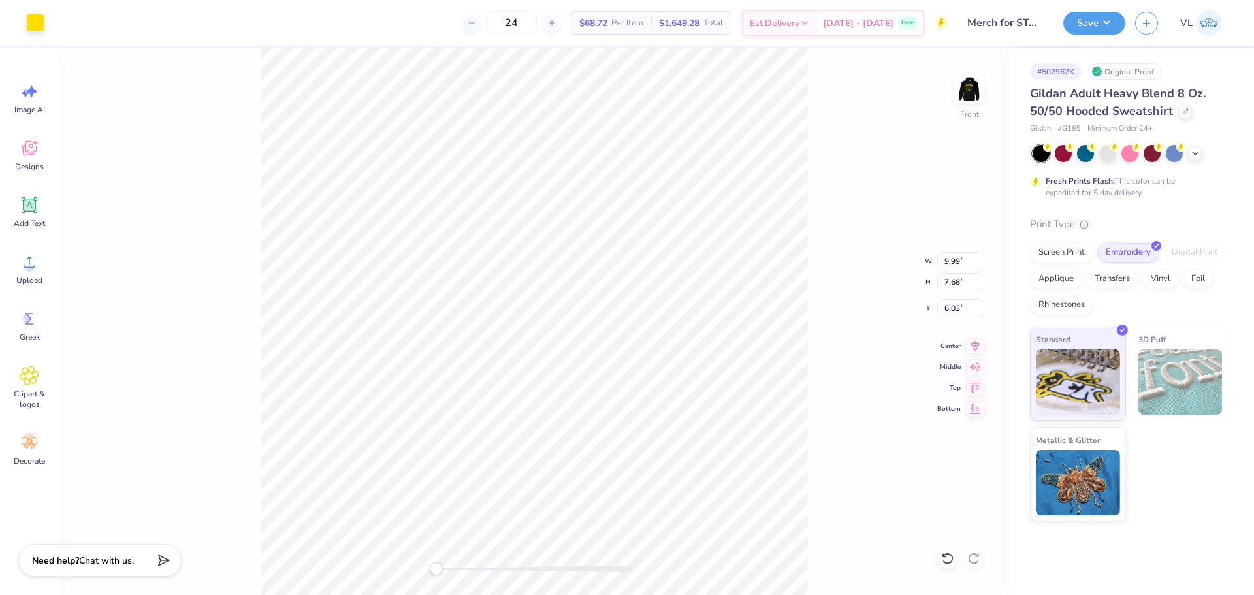
click at [853, 330] on div "Front W 9.99 9.99 " H 7.68 7.68 " Y 6.03 6.03 " Center Middle Top Bottom" at bounding box center [534, 322] width 951 height 548
click at [953, 257] on input "10.13" at bounding box center [961, 261] width 47 height 18
type input "10"
click at [952, 257] on input "9.87" at bounding box center [961, 261] width 47 height 18
type input "10"
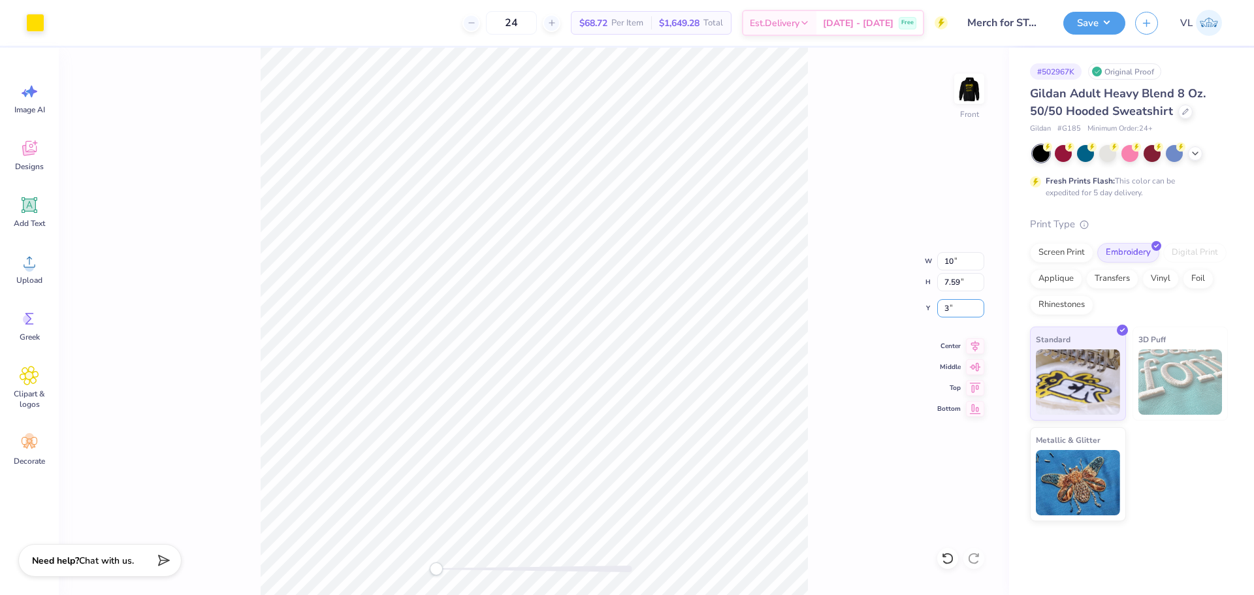
type input "3"
click at [879, 262] on div "Front W 10 10 " H 7.59 7.59 " Y 3 3 " Center Middle Top Bottom" at bounding box center [534, 322] width 951 height 548
click at [1092, 31] on button "Save" at bounding box center [1095, 21] width 62 height 23
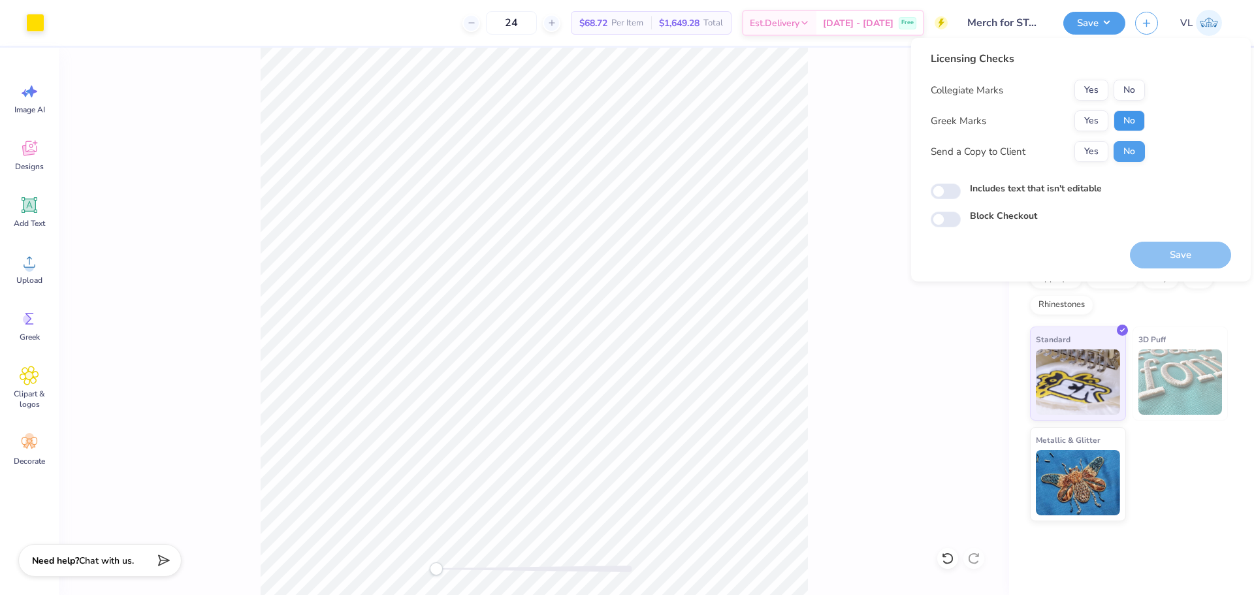
click at [1129, 118] on button "No" at bounding box center [1129, 120] width 31 height 21
click at [1134, 89] on button "No" at bounding box center [1129, 90] width 31 height 21
click at [1170, 248] on button "Save" at bounding box center [1180, 255] width 101 height 27
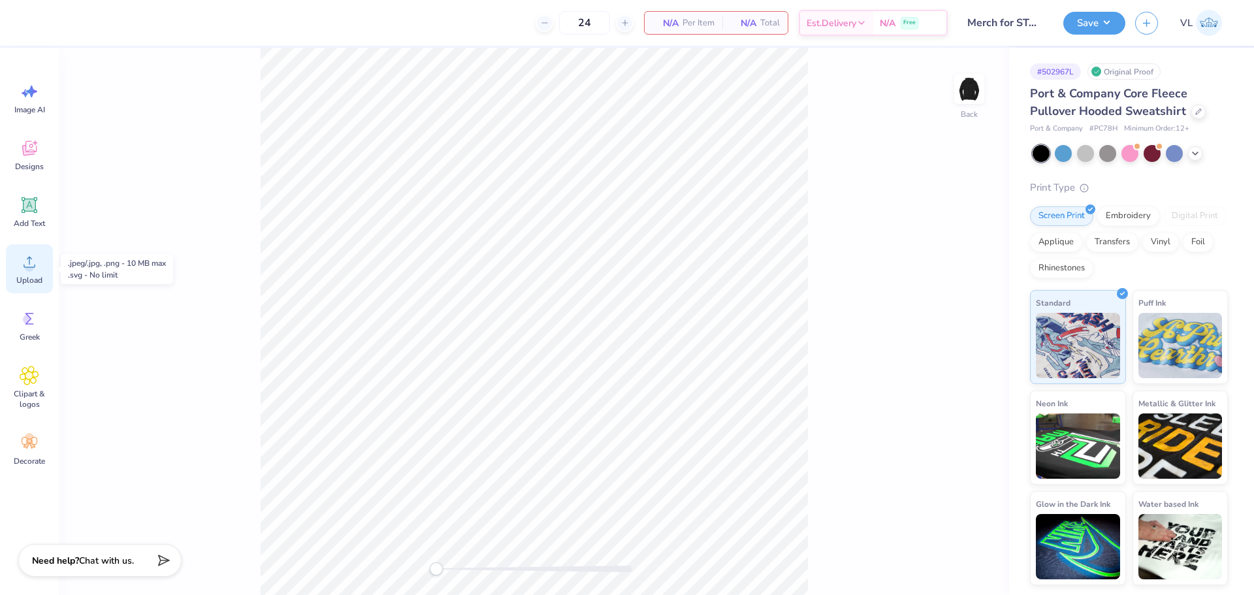
click at [18, 255] on div "Upload" at bounding box center [29, 268] width 47 height 49
click at [41, 269] on div "Upload" at bounding box center [29, 268] width 47 height 49
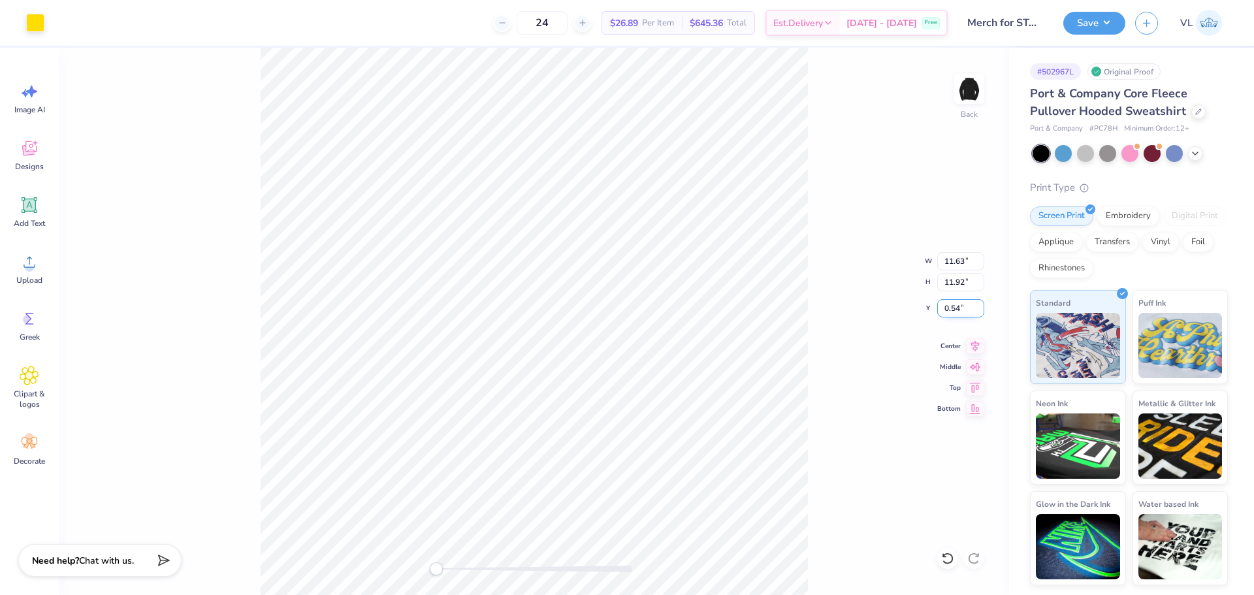
click at [964, 312] on input "0.54" at bounding box center [961, 308] width 47 height 18
type input "3"
click at [949, 312] on input "2.46" at bounding box center [961, 308] width 47 height 18
type input "1.5"
click at [820, 305] on div "Back W 9.80 9.80 " H 10.04 10.04 " Y 1.5 1.5 " Center Middle Top Bottom" at bounding box center [534, 322] width 951 height 548
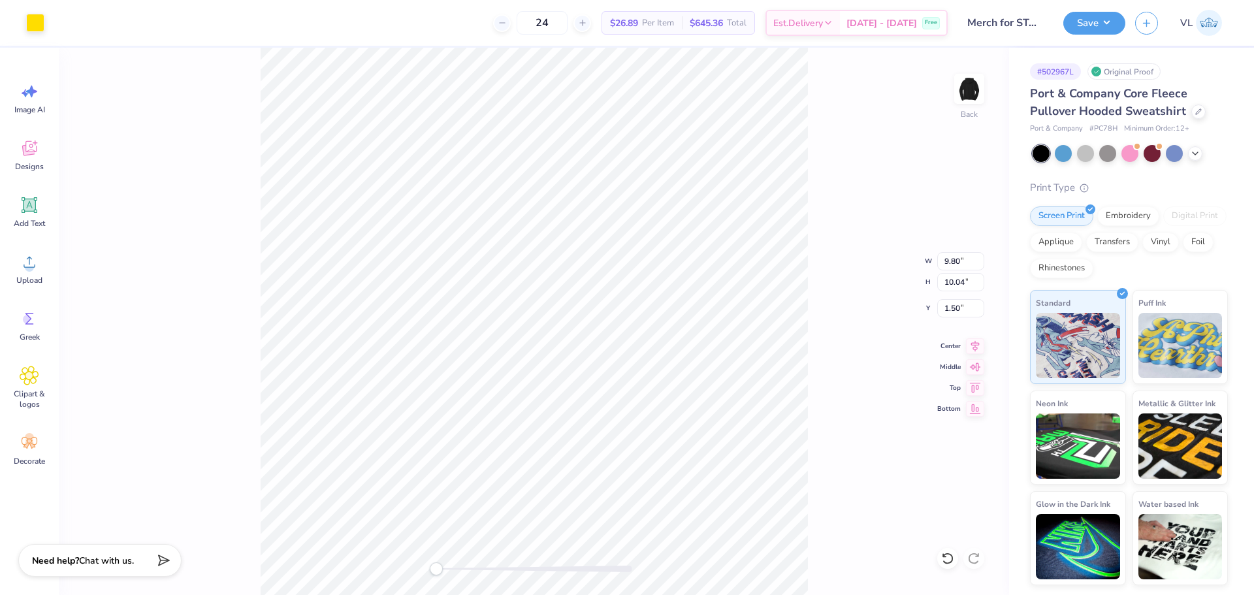
click at [990, 282] on div "Back W 9.80 9.80 " H 10.04 10.04 " Y 1.50 1.50 " Center Middle Top Bottom" at bounding box center [534, 322] width 951 height 548
click at [970, 284] on input "10.04" at bounding box center [961, 282] width 47 height 18
type input "10"
click at [977, 280] on input "9.97" at bounding box center [961, 282] width 47 height 18
click at [977, 280] on input "9.98" at bounding box center [961, 282] width 47 height 18
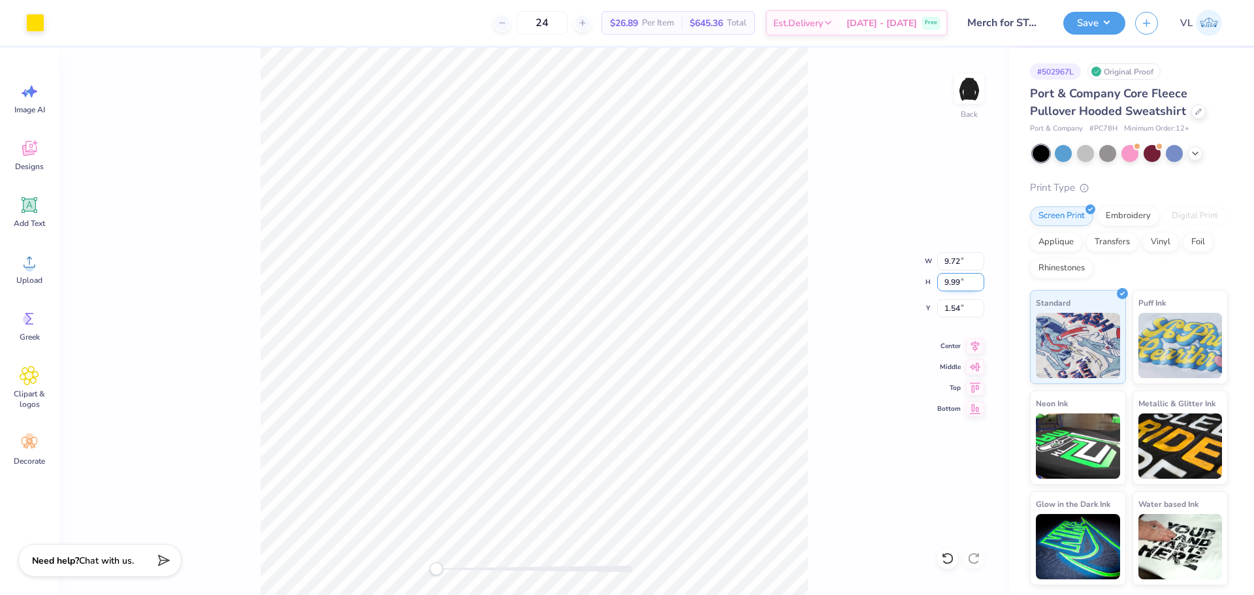
click at [977, 280] on input "9.99" at bounding box center [961, 282] width 47 height 18
type input "10"
click at [977, 280] on input "10" at bounding box center [961, 282] width 47 height 18
click at [979, 287] on input "10.04" at bounding box center [961, 282] width 47 height 18
click at [978, 285] on input "10.03" at bounding box center [961, 282] width 47 height 18
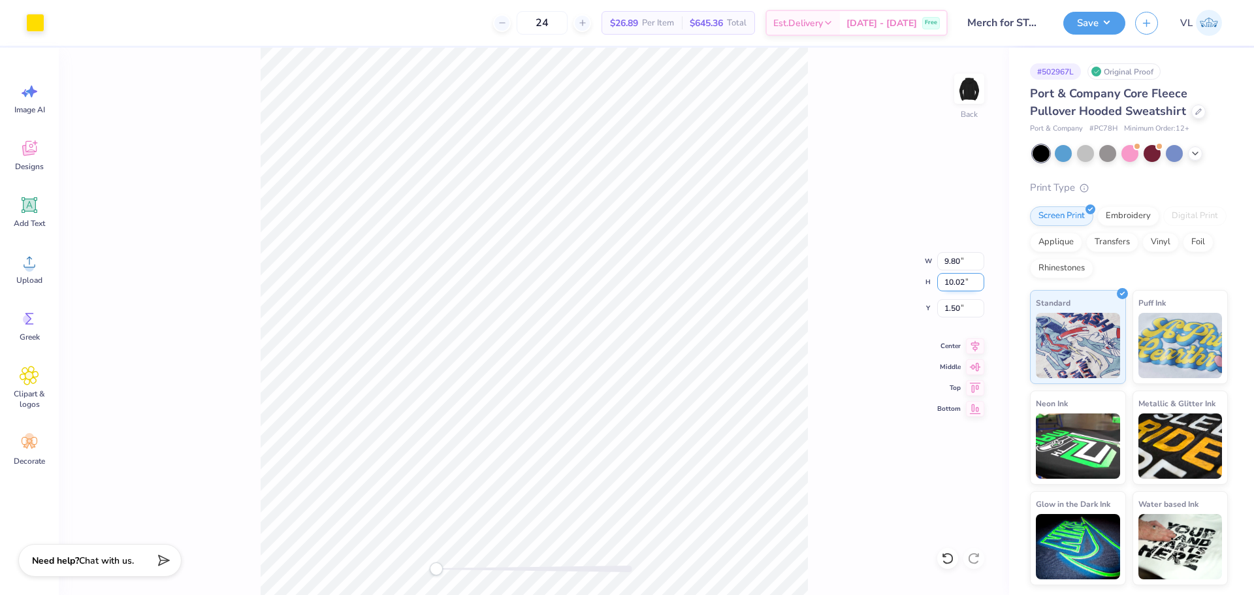
click at [978, 284] on input "10.02" at bounding box center [961, 282] width 47 height 18
click at [978, 284] on input "10.01" at bounding box center [961, 282] width 47 height 18
type input "10"
click at [978, 284] on input "10" at bounding box center [961, 282] width 47 height 18
click at [980, 278] on input "9.97" at bounding box center [961, 282] width 47 height 18
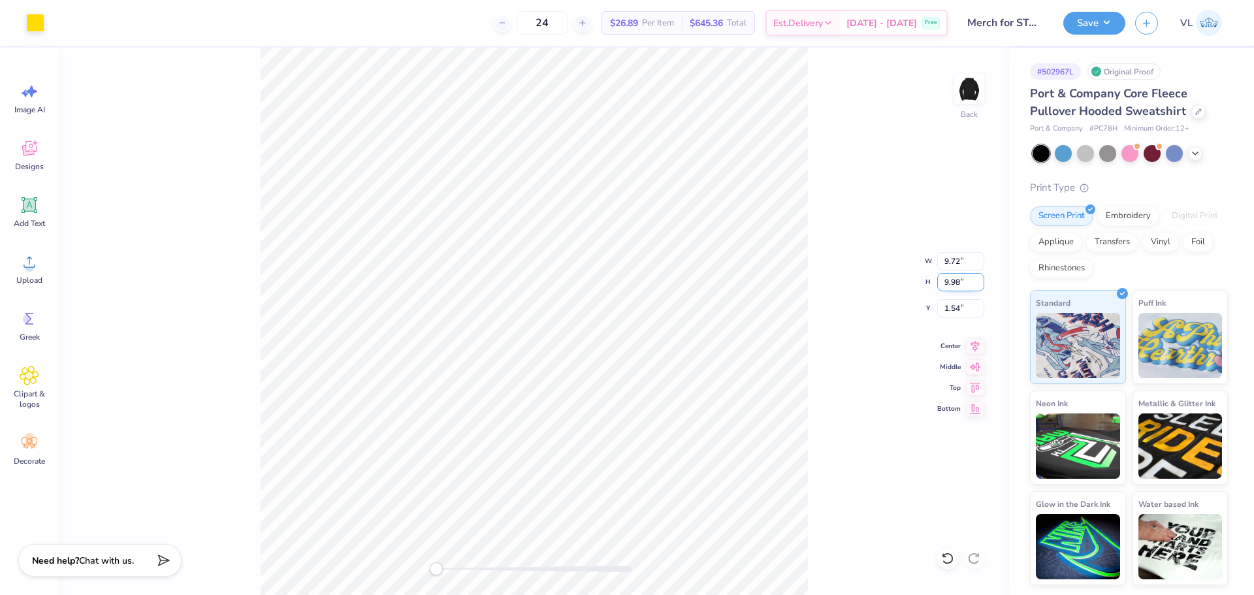
click at [980, 278] on input "9.98" at bounding box center [961, 282] width 47 height 18
type input "9.99"
click at [980, 278] on input "9.99" at bounding box center [961, 282] width 47 height 18
click at [980, 288] on input "10.02" at bounding box center [961, 282] width 47 height 18
click at [979, 287] on input "10.01" at bounding box center [961, 282] width 47 height 18
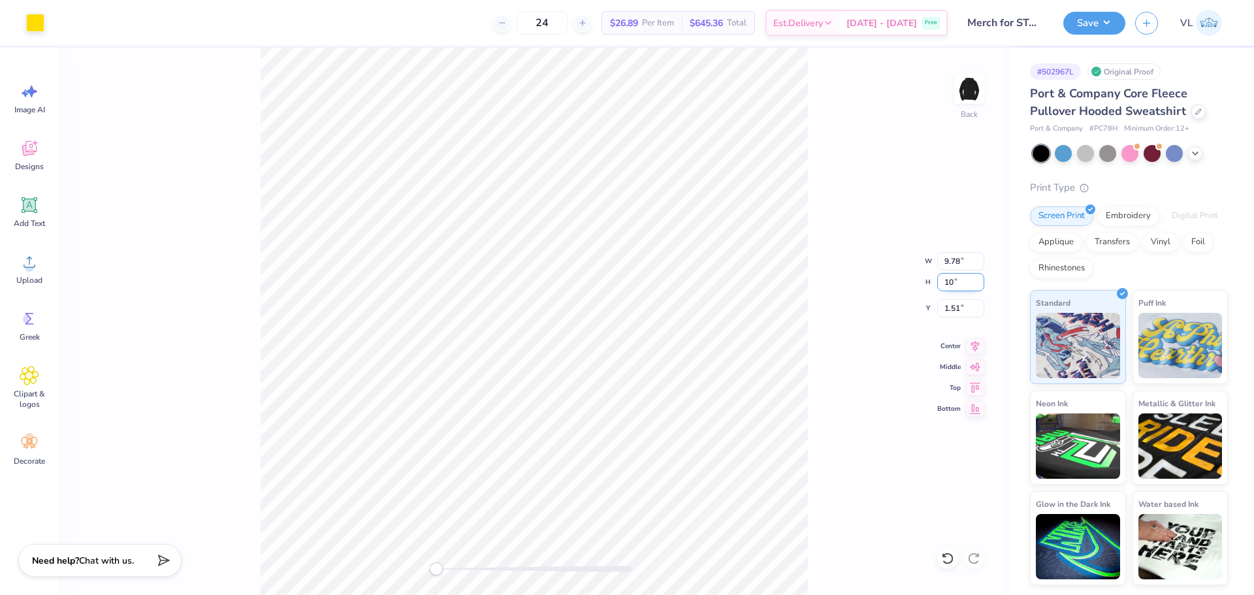
type input "10"
click at [979, 287] on input "10" at bounding box center [961, 282] width 47 height 18
click at [807, 381] on div "Back W 9.78 9.78 " H 10 10 " Y 1.51 1.51 " Center Middle Top Bottom" at bounding box center [534, 322] width 951 height 548
type input "10"
click at [981, 287] on input "10" at bounding box center [961, 282] width 47 height 18
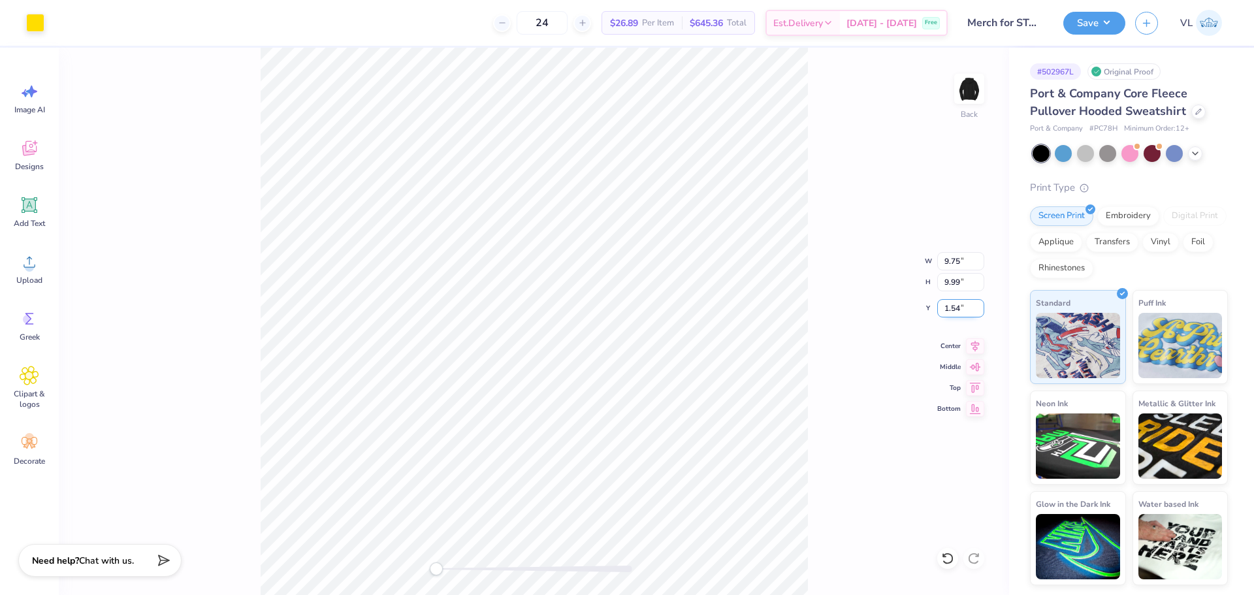
click at [970, 310] on input "1.54" at bounding box center [961, 308] width 47 height 18
click at [983, 311] on input "1.54" at bounding box center [961, 308] width 47 height 18
click at [981, 312] on input "1.53" at bounding box center [961, 308] width 47 height 18
click at [981, 312] on input "1.52" at bounding box center [961, 308] width 47 height 18
click at [981, 312] on input "1.51" at bounding box center [961, 308] width 47 height 18
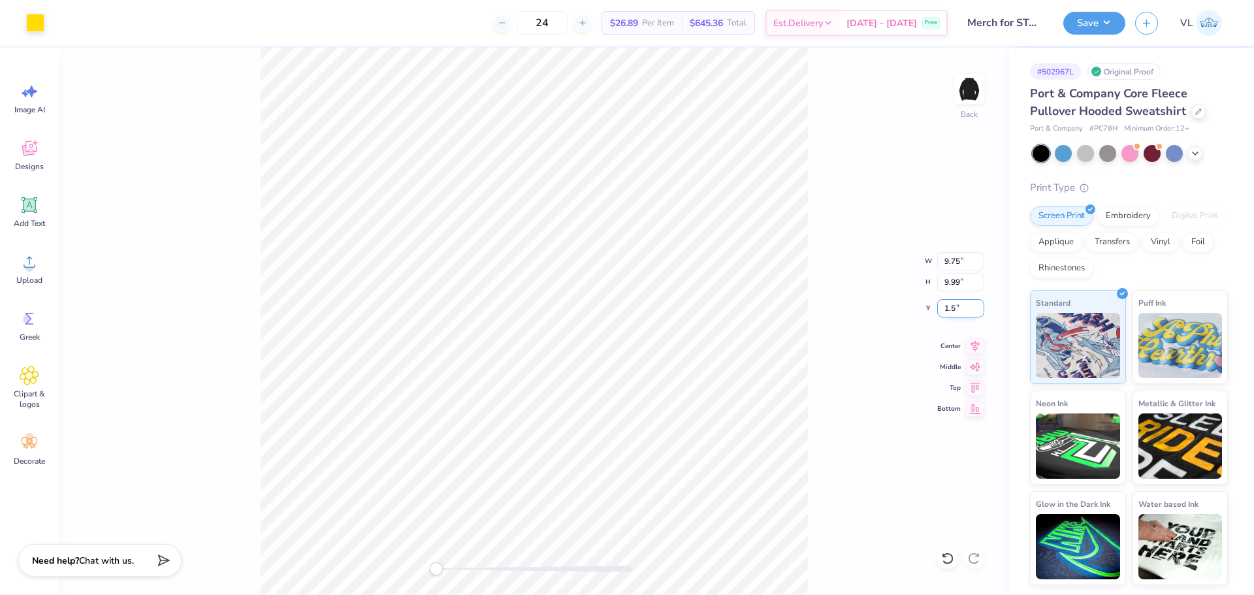
type input "1.5"
click at [981, 312] on input "1.5" at bounding box center [961, 308] width 47 height 18
drag, startPoint x: 444, startPoint y: 567, endPoint x: 462, endPoint y: 563, distance: 18.2
click at [462, 566] on div at bounding box center [534, 569] width 196 height 7
click at [419, 565] on div "Back" at bounding box center [534, 322] width 951 height 548
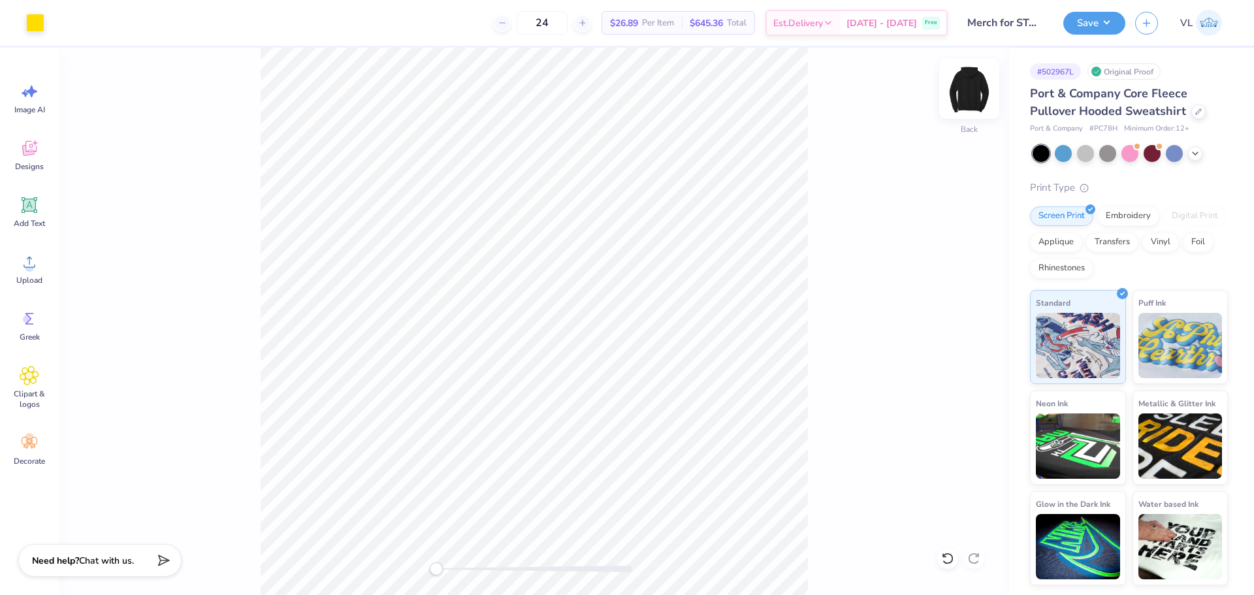
click at [960, 81] on img at bounding box center [969, 89] width 52 height 52
click at [28, 259] on icon at bounding box center [30, 262] width 20 height 20
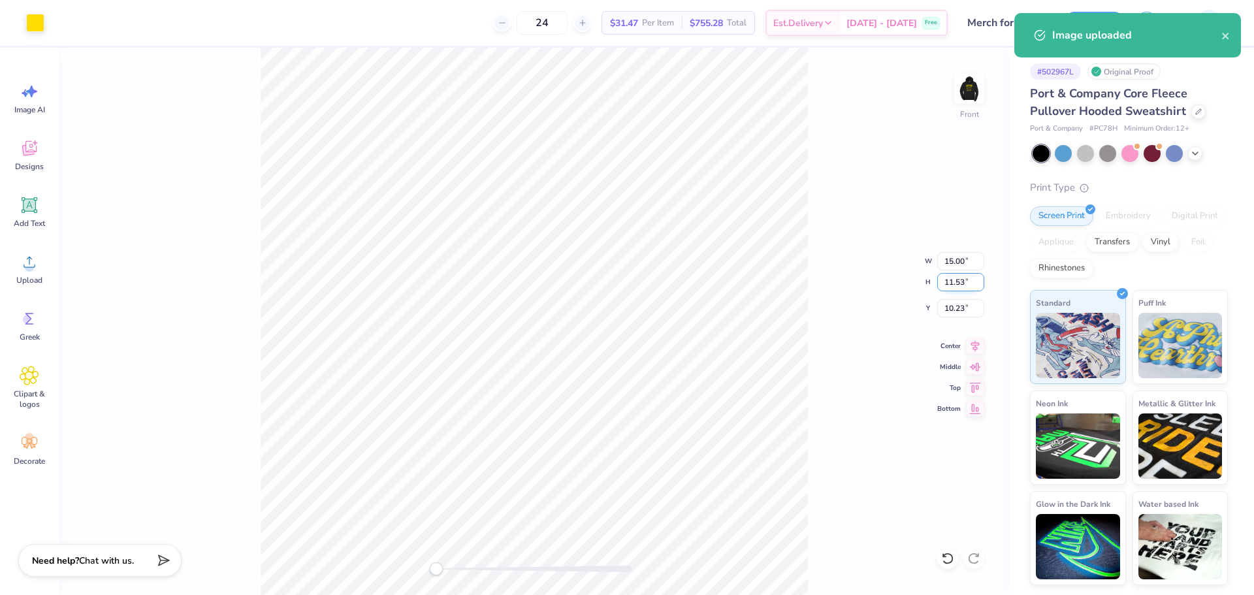
click at [960, 278] on input "11.53" at bounding box center [961, 282] width 47 height 18
click at [960, 263] on input "15.00" at bounding box center [961, 261] width 47 height 18
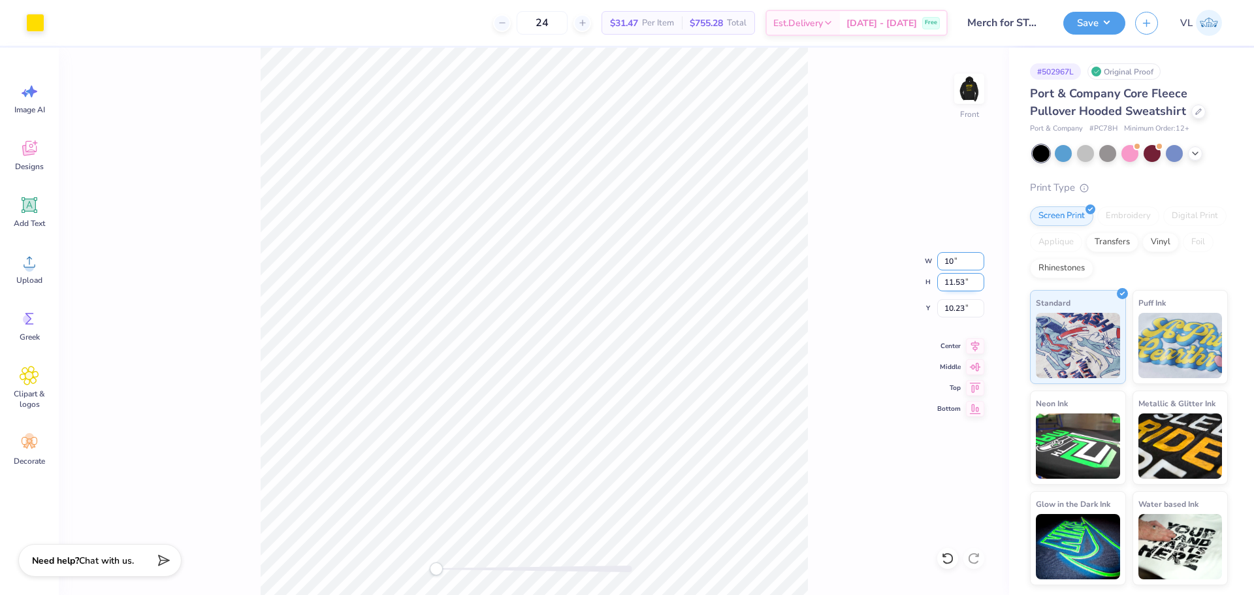
type input "10"
click at [476, 561] on div "Front W 6.67 6.67 " H 5.13 5.13 " Y 13.44 13.44 " Center Middle Top Bottom" at bounding box center [534, 322] width 951 height 548
click at [472, 567] on div "Accessibility label" at bounding box center [475, 569] width 13 height 13
click at [417, 559] on div "Front W 9.95 9.95 " H 7.65 7.65 " Y 10.91 10.91 " Center Middle Top Bottom" at bounding box center [534, 322] width 951 height 548
click at [1105, 12] on button "Save" at bounding box center [1095, 21] width 62 height 23
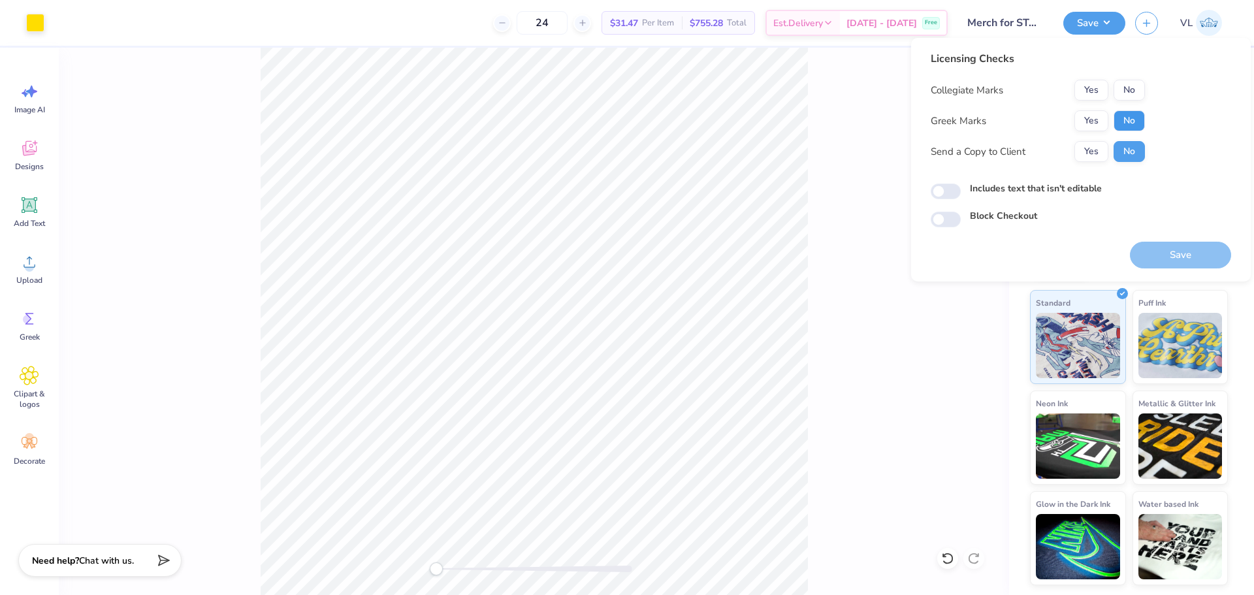
click at [1124, 123] on button "No" at bounding box center [1129, 120] width 31 height 21
click at [1136, 100] on button "No" at bounding box center [1129, 90] width 31 height 21
click at [1171, 248] on button "Save" at bounding box center [1180, 255] width 101 height 27
click at [934, 316] on div "Front" at bounding box center [534, 322] width 951 height 548
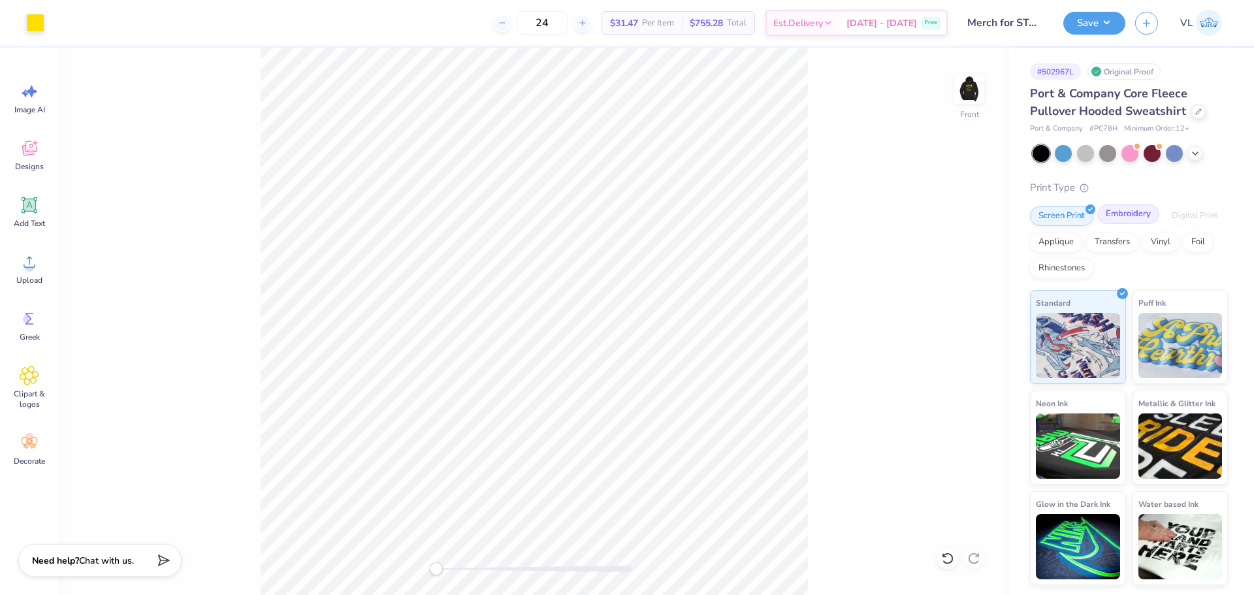
click at [1137, 207] on div "Embroidery" at bounding box center [1129, 215] width 62 height 20
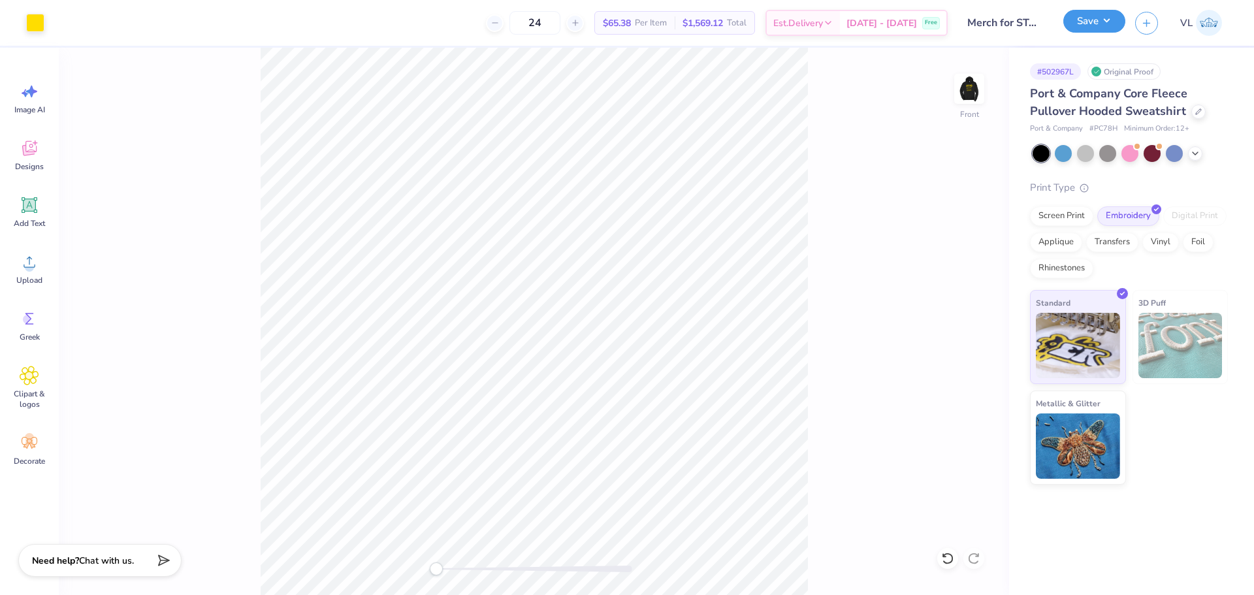
click at [1103, 33] on div "Art colors 24 $65.38 Per Item $1,569.12 Total Est. Delivery Sep 21 - 24 Free De…" at bounding box center [627, 297] width 1254 height 595
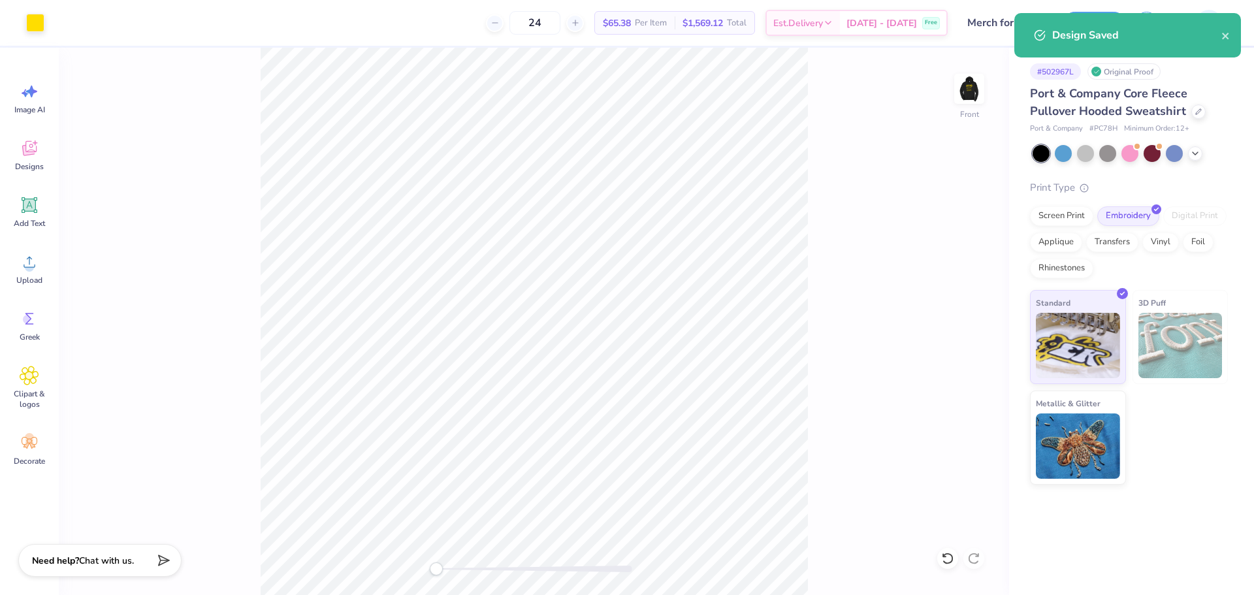
click at [942, 260] on div "Front" at bounding box center [534, 322] width 951 height 548
click at [908, 91] on div "Front" at bounding box center [534, 322] width 951 height 548
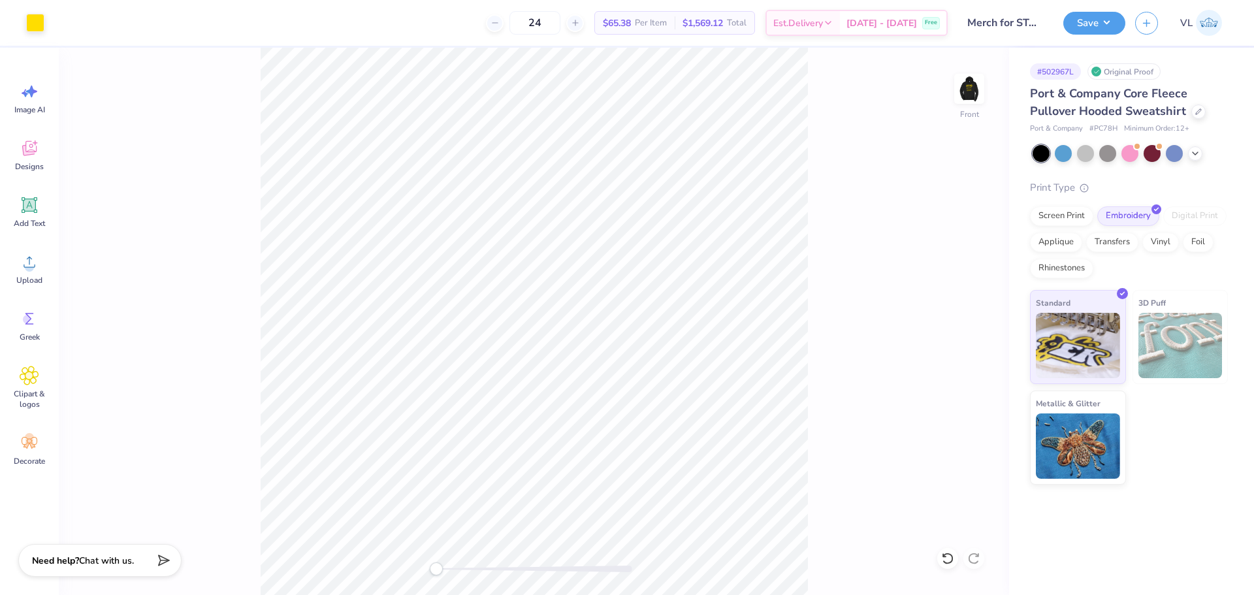
click at [1099, 19] on div "Design Saved" at bounding box center [1128, 39] width 232 height 59
click at [1104, 18] on button "Save" at bounding box center [1095, 21] width 62 height 23
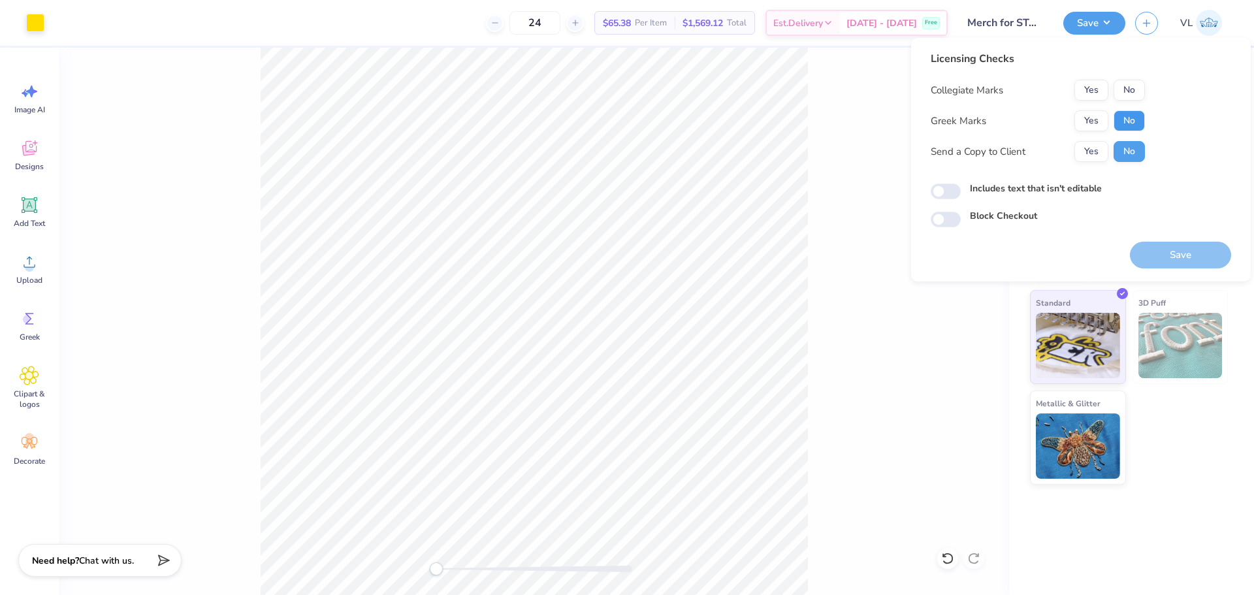
click at [1122, 120] on button "No" at bounding box center [1129, 120] width 31 height 21
click at [1127, 99] on button "No" at bounding box center [1129, 90] width 31 height 21
click at [1165, 250] on button "Save" at bounding box center [1180, 255] width 101 height 27
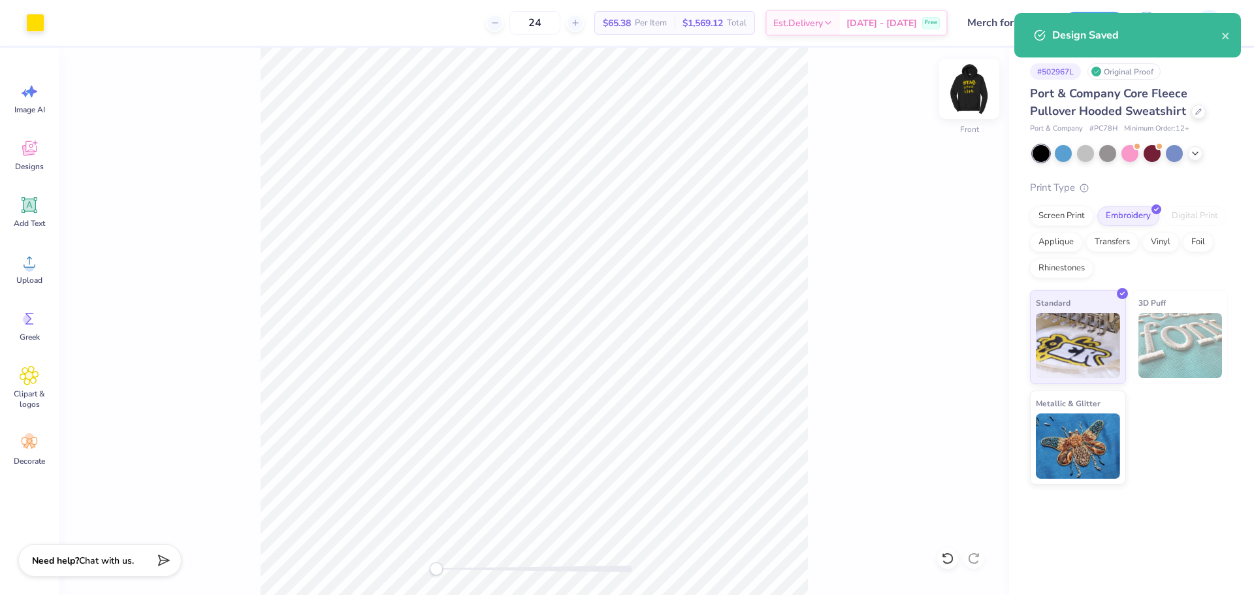
click at [983, 86] on img at bounding box center [969, 89] width 52 height 52
click at [907, 322] on div "Back" at bounding box center [534, 322] width 951 height 548
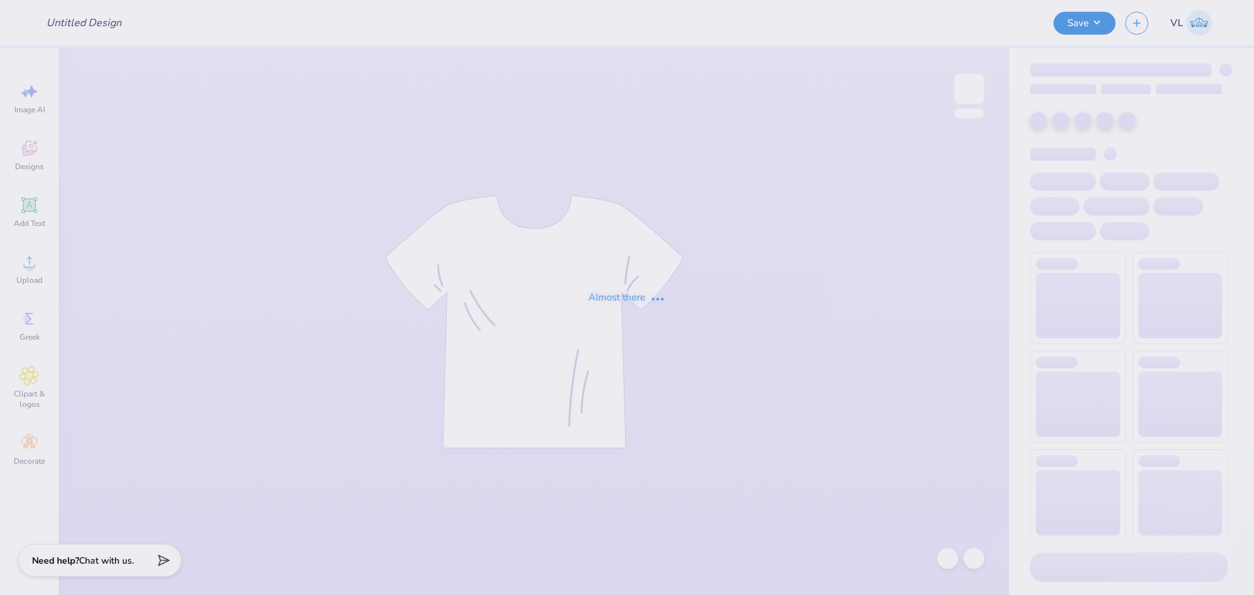
type input "ZPsi tees"
